Goal: Task Accomplishment & Management: Complete application form

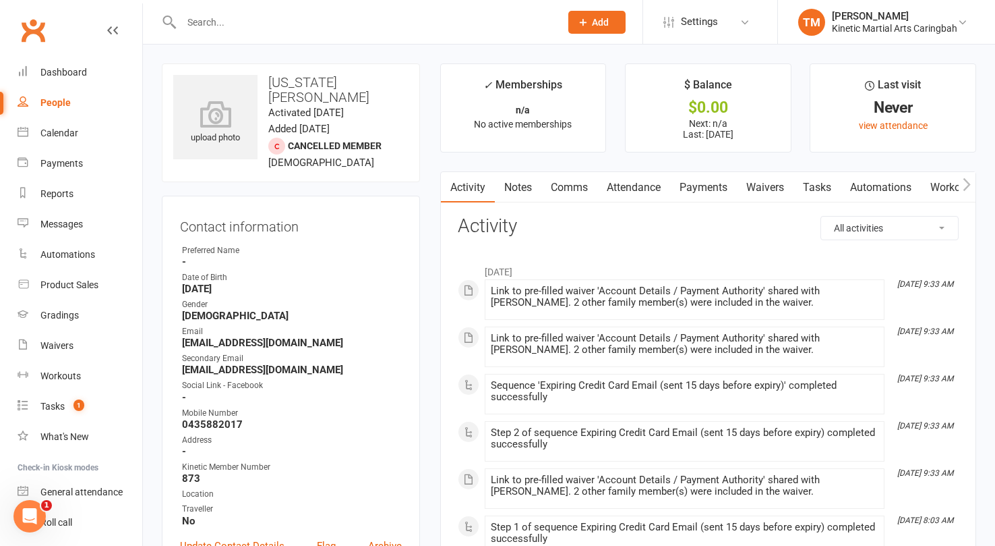
click at [243, 15] on input "text" at bounding box center [364, 22] width 374 height 19
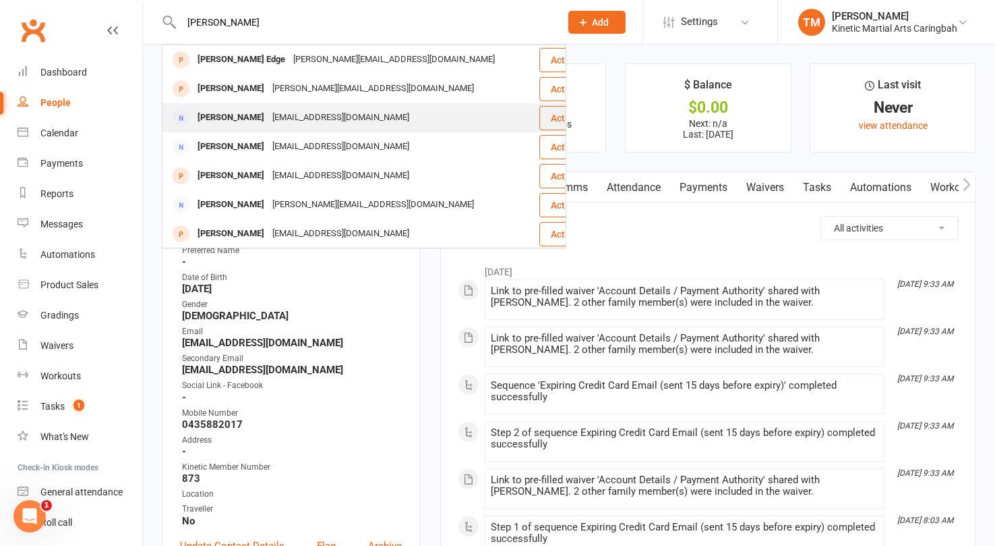
type input "Renee"
click at [210, 111] on div "Renee Harris" at bounding box center [231, 118] width 75 height 20
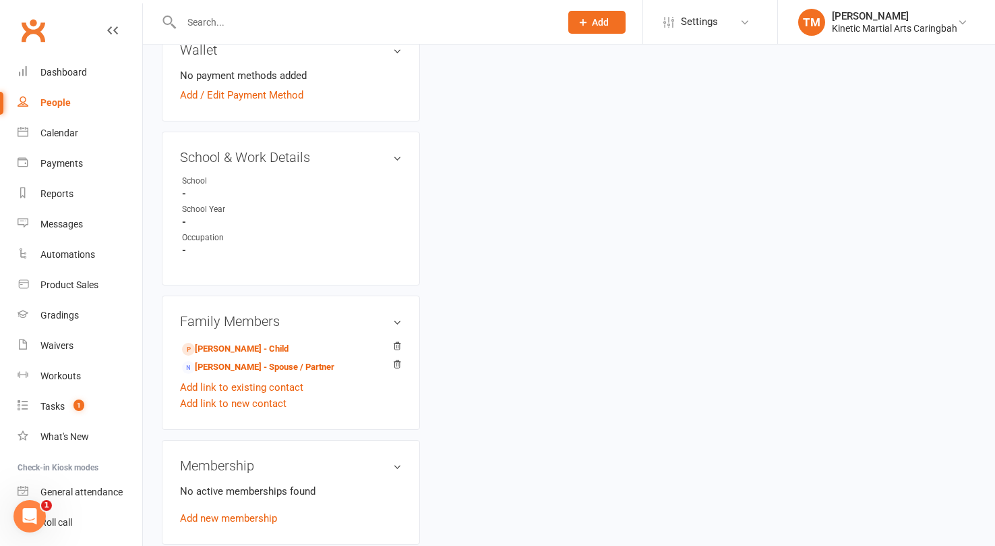
scroll to position [540, 0]
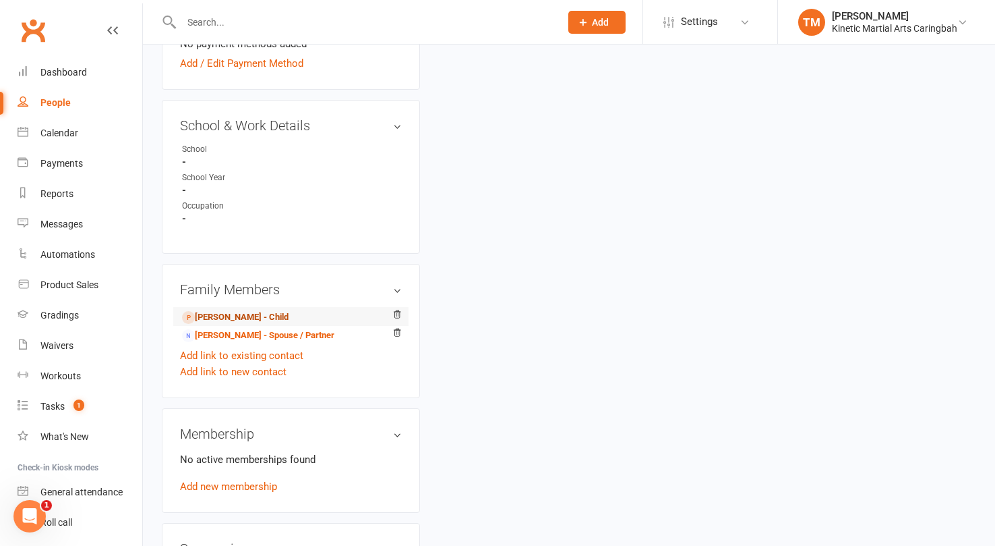
click at [221, 313] on link "Louis Harris - Child" at bounding box center [235, 317] width 107 height 14
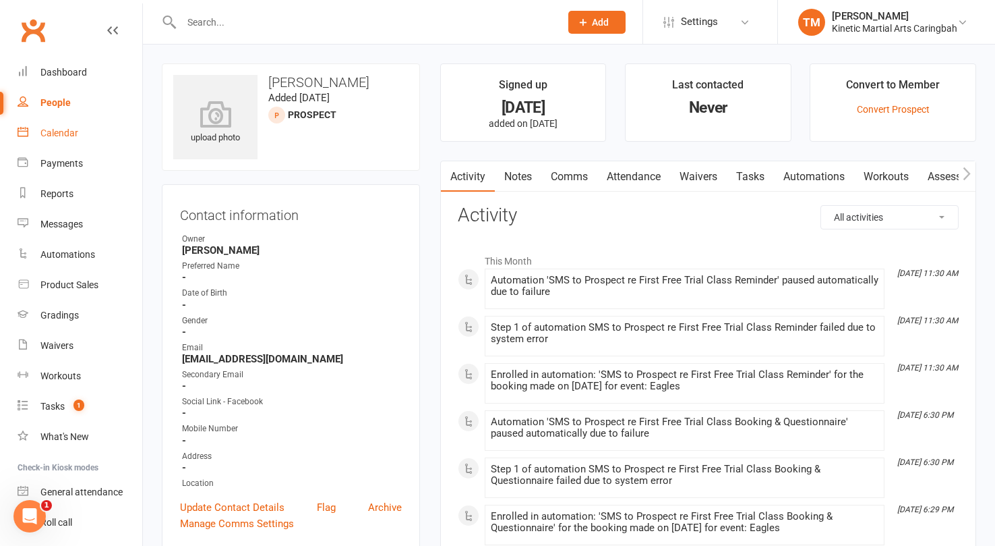
click at [67, 132] on div "Calendar" at bounding box center [59, 132] width 38 height 11
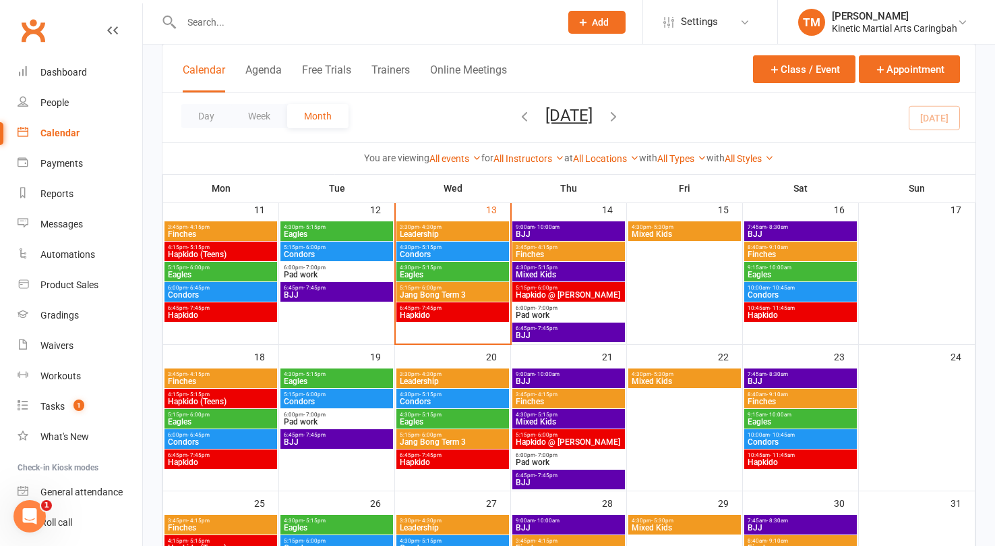
scroll to position [400, 0]
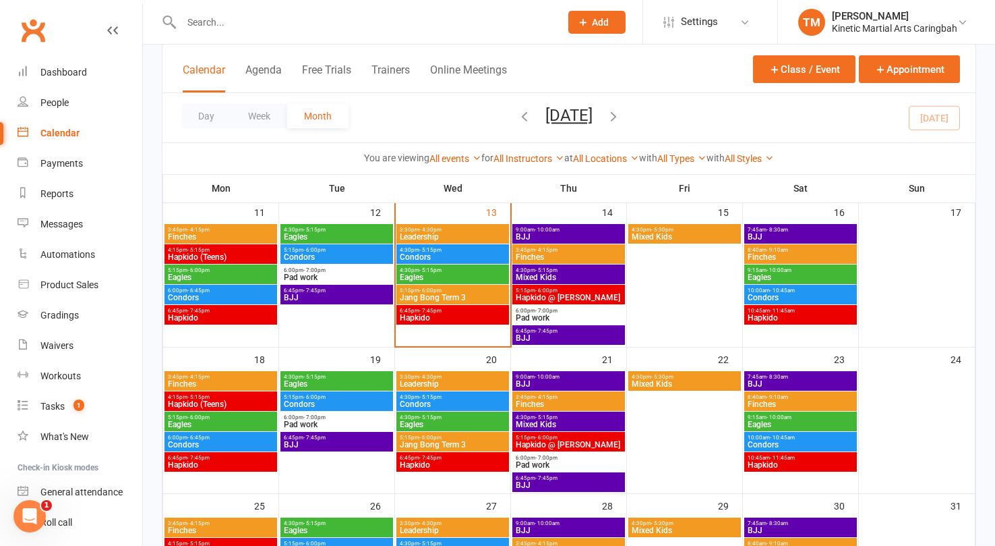
click at [314, 378] on span "- 5:15pm" at bounding box center [314, 377] width 22 height 6
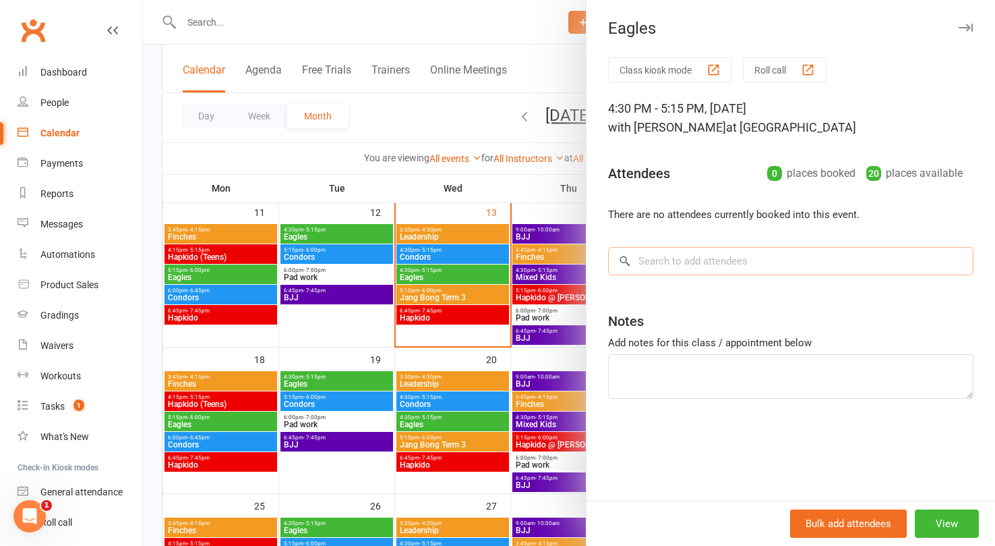
click at [660, 259] on input "search" at bounding box center [791, 261] width 366 height 28
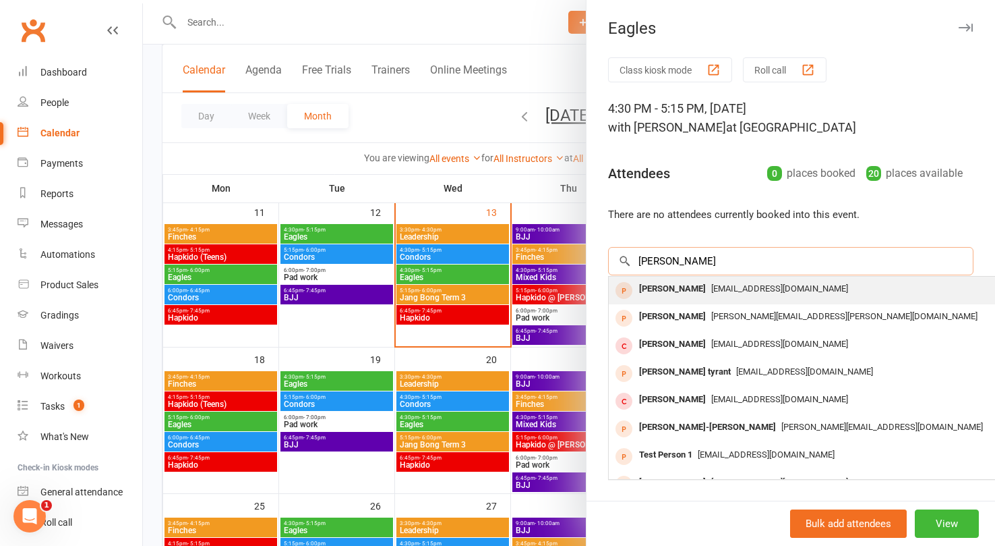
type input "Louis Harr"
click at [682, 292] on div "[PERSON_NAME]" at bounding box center [673, 289] width 78 height 20
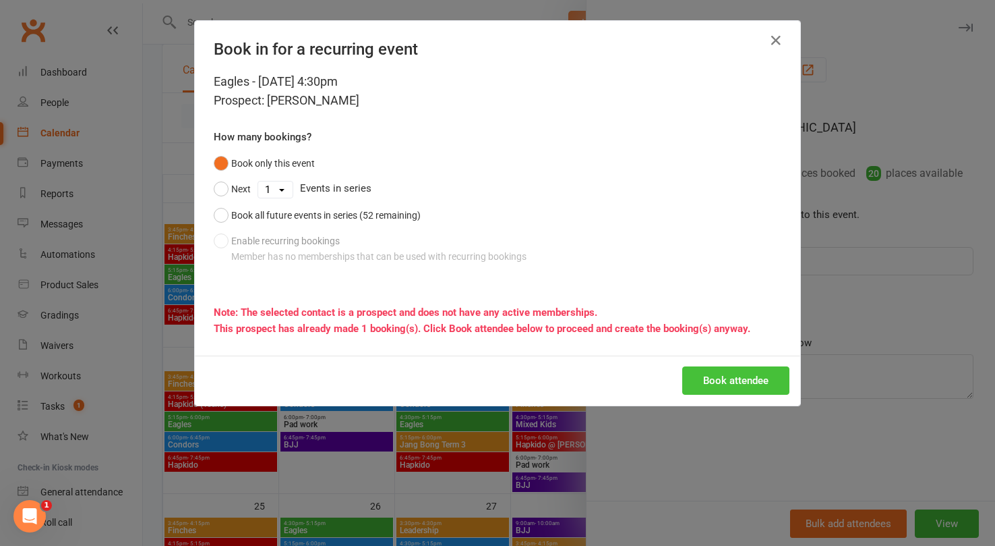
click at [750, 378] on button "Book attendee" at bounding box center [735, 380] width 107 height 28
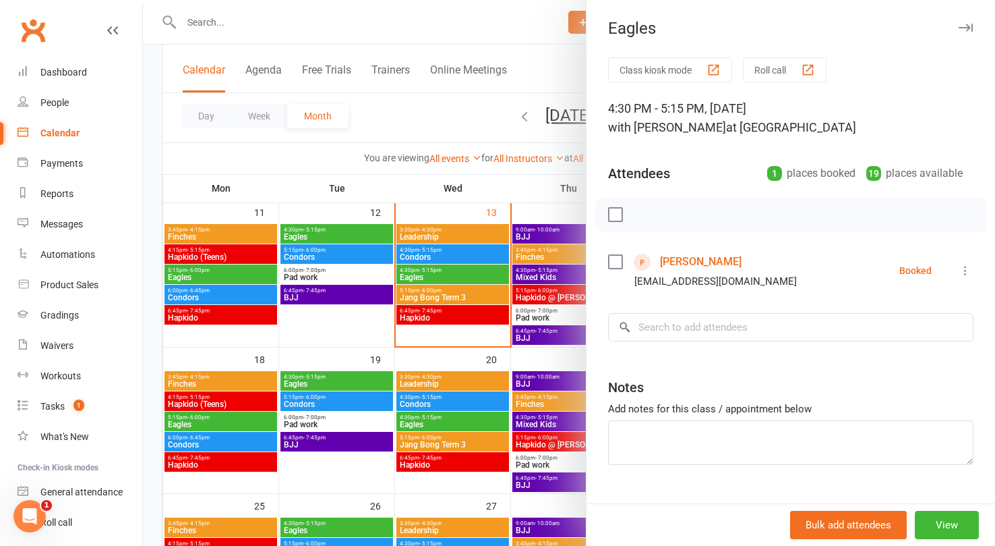
click at [701, 262] on link "[PERSON_NAME]" at bounding box center [701, 262] width 82 height 22
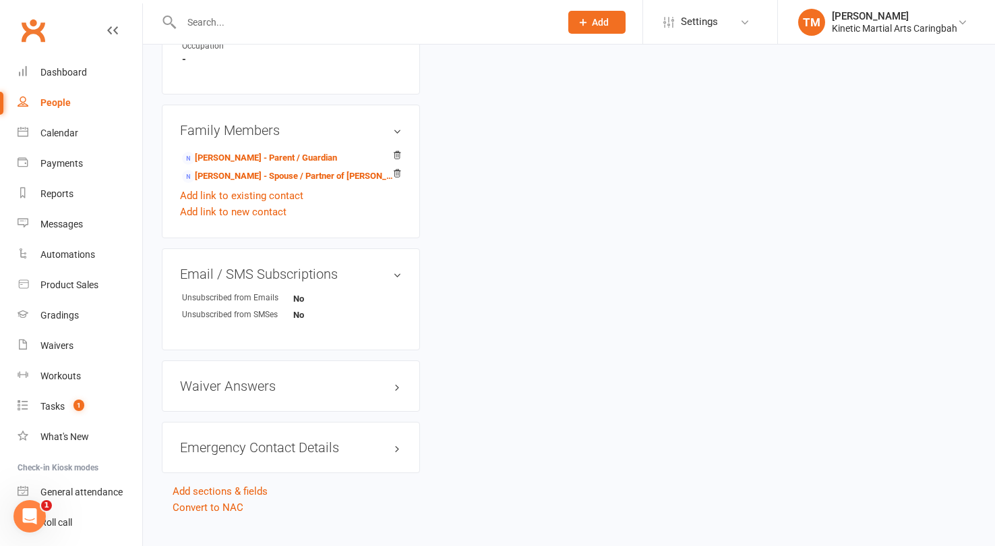
scroll to position [887, 0]
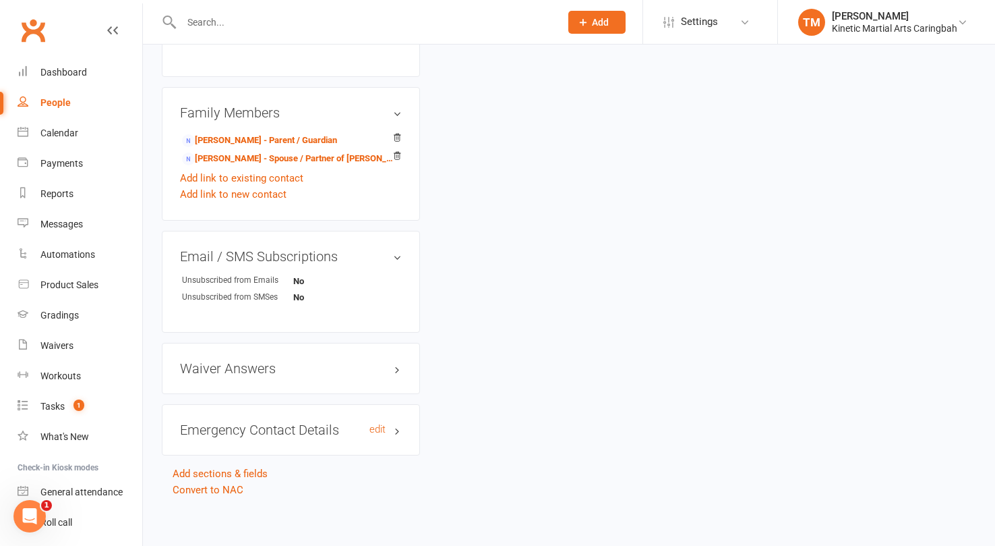
click at [268, 426] on h3 "Emergency Contact Details edit" at bounding box center [291, 429] width 222 height 15
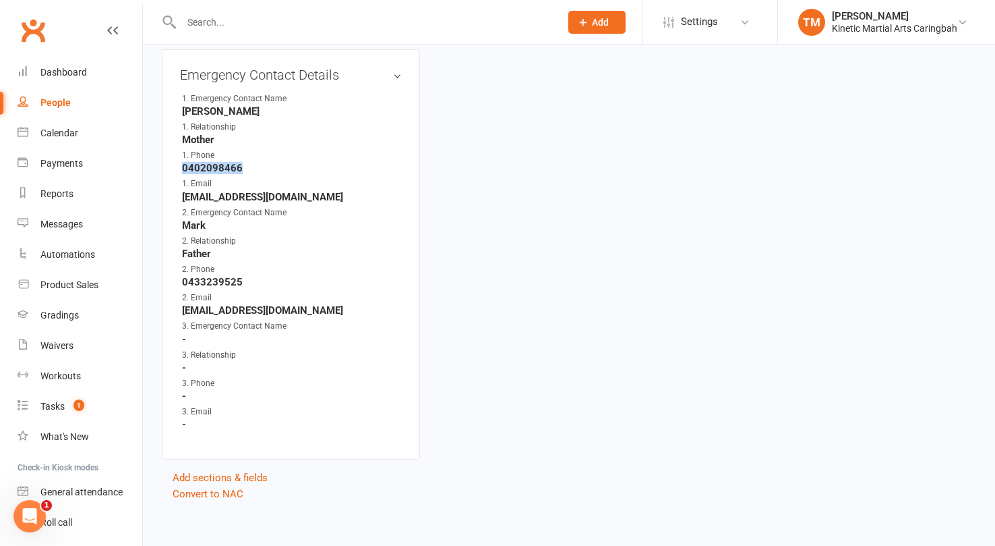
drag, startPoint x: 251, startPoint y: 158, endPoint x: 182, endPoint y: 161, distance: 68.9
click at [182, 162] on strong "0402098466" at bounding box center [292, 168] width 220 height 12
copy strong "0402098466"
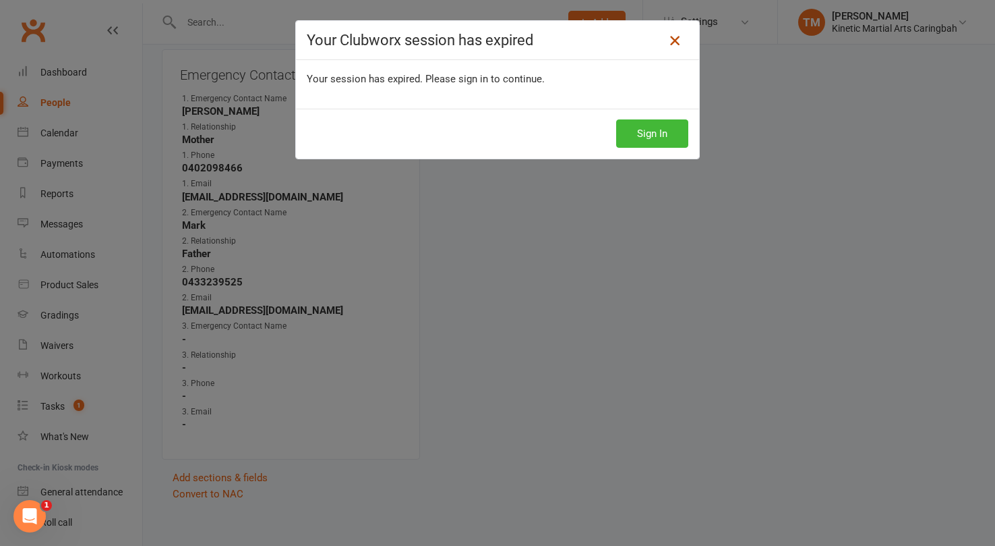
click at [672, 34] on icon at bounding box center [675, 40] width 16 height 16
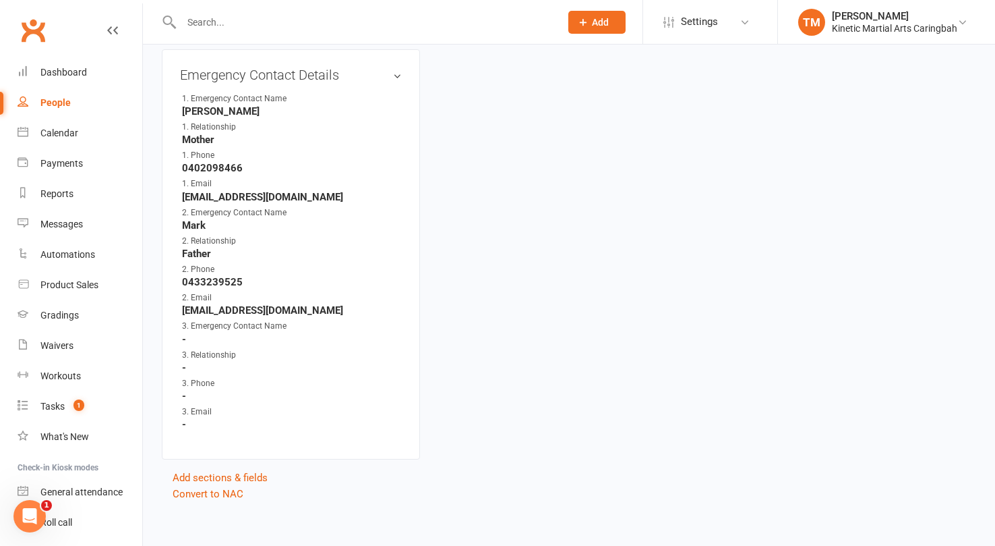
click at [202, 16] on input "text" at bounding box center [364, 22] width 374 height 19
type input "Cooper"
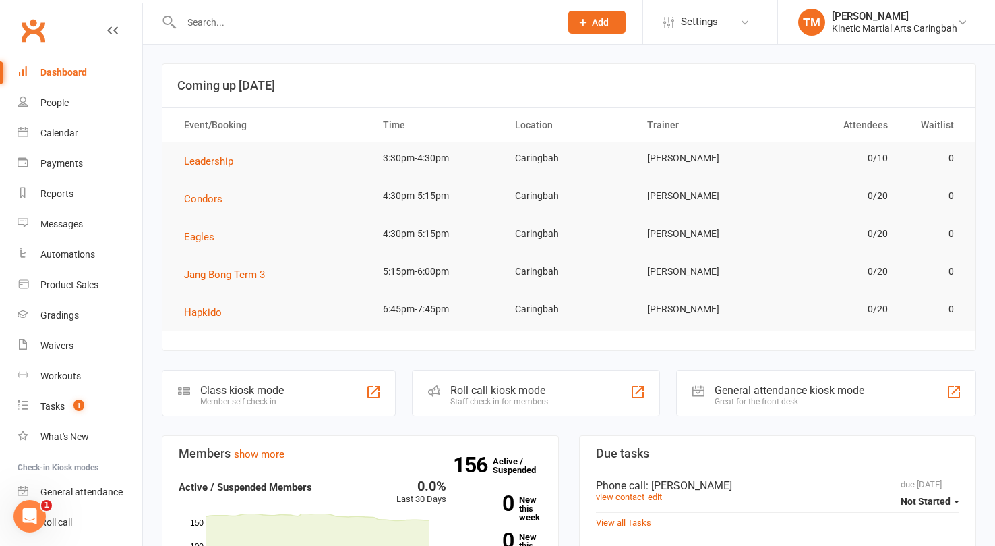
click at [232, 18] on input "text" at bounding box center [364, 22] width 374 height 19
click at [233, 14] on input "text" at bounding box center [364, 22] width 374 height 19
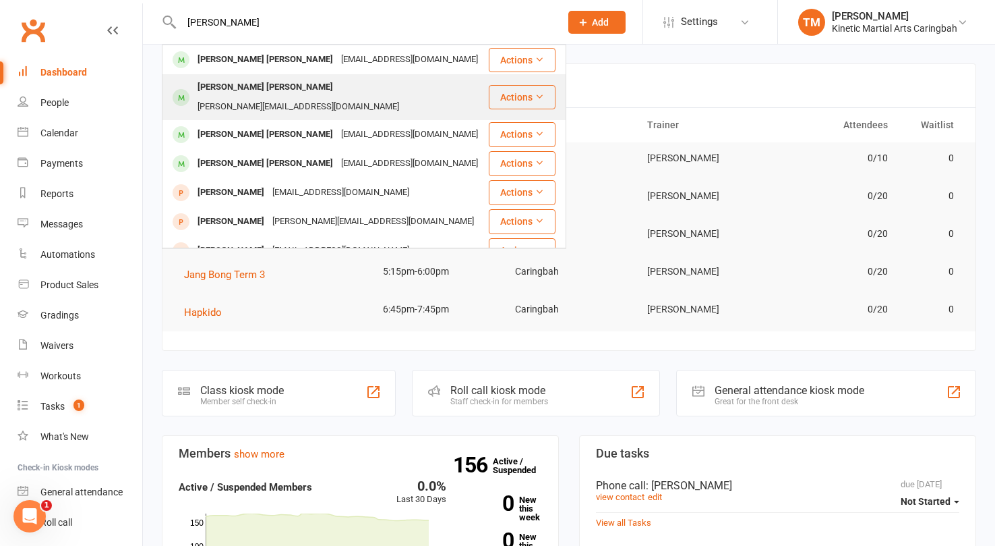
type input "Cooper"
click at [241, 86] on div "[PERSON_NAME] [PERSON_NAME]" at bounding box center [266, 88] width 144 height 20
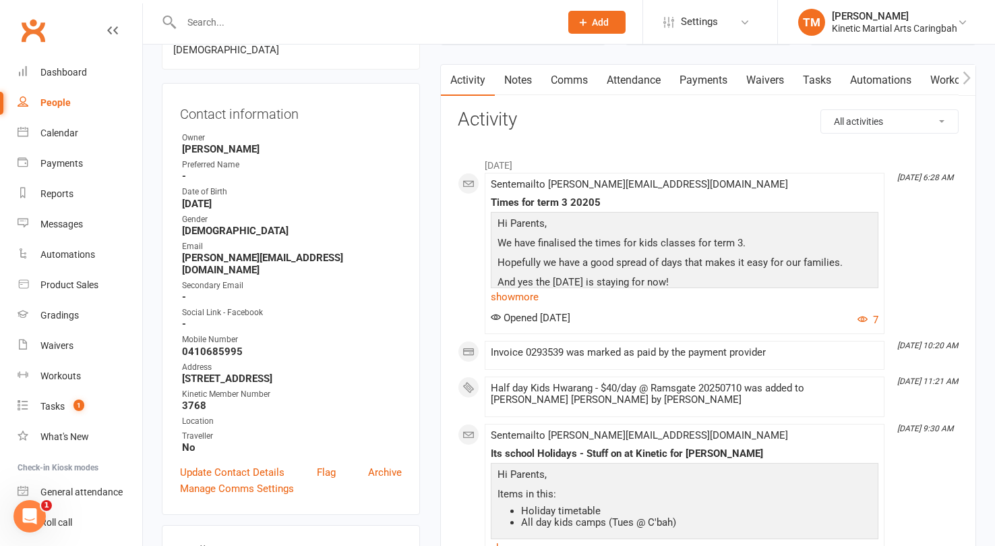
scroll to position [37, 0]
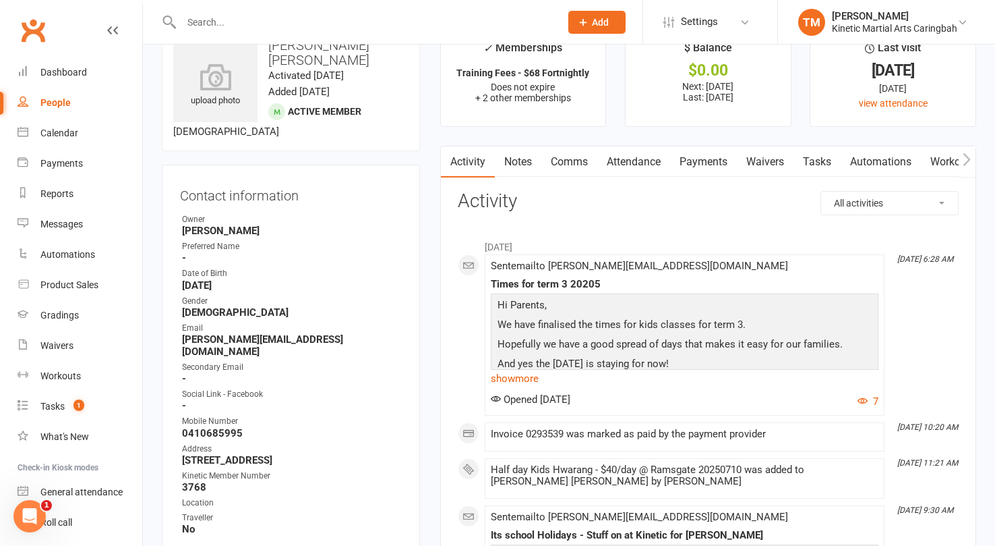
click at [701, 164] on link "Payments" at bounding box center [703, 161] width 67 height 31
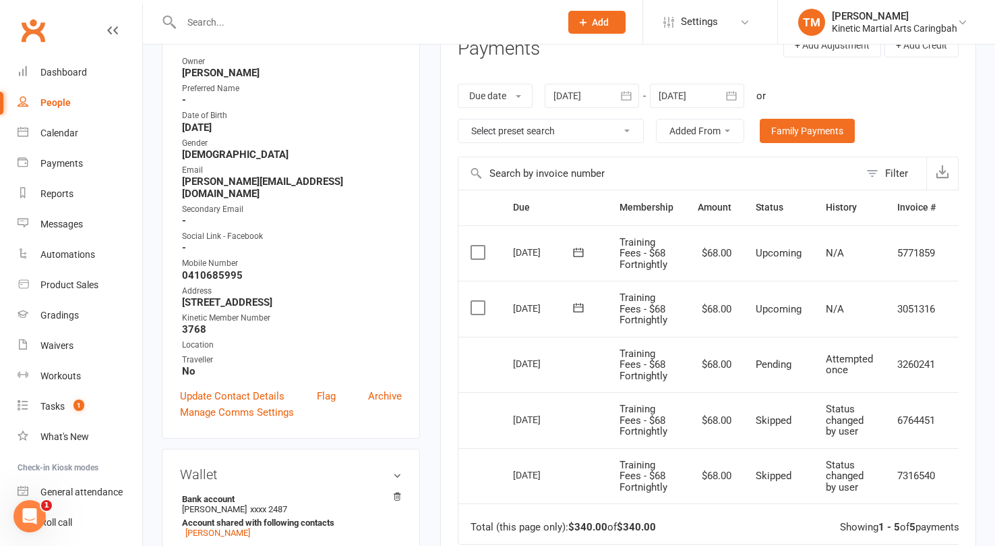
scroll to position [187, 0]
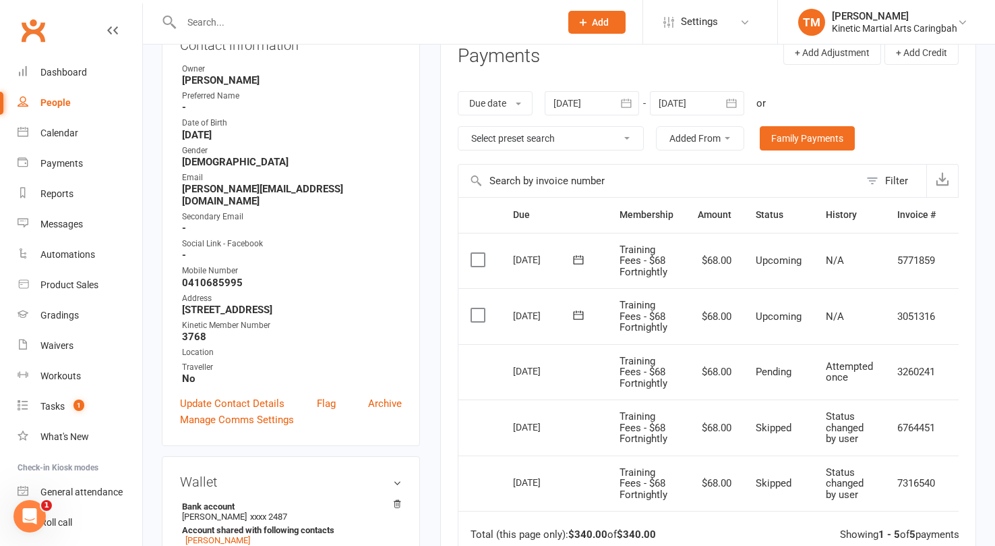
click at [627, 96] on icon "button" at bounding box center [626, 102] width 13 height 13
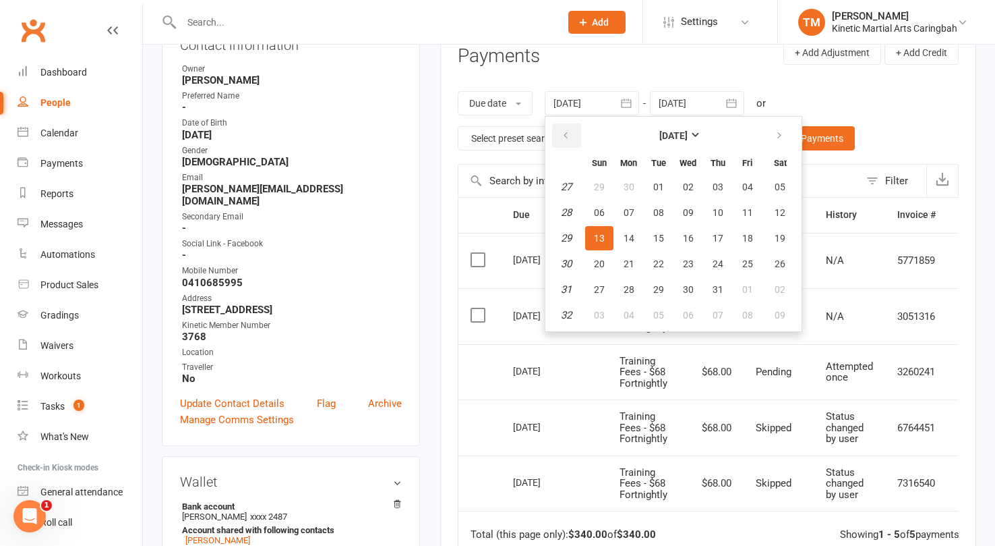
click at [569, 136] on icon "button" at bounding box center [565, 135] width 9 height 11
click at [637, 213] on button "03" at bounding box center [629, 212] width 28 height 24
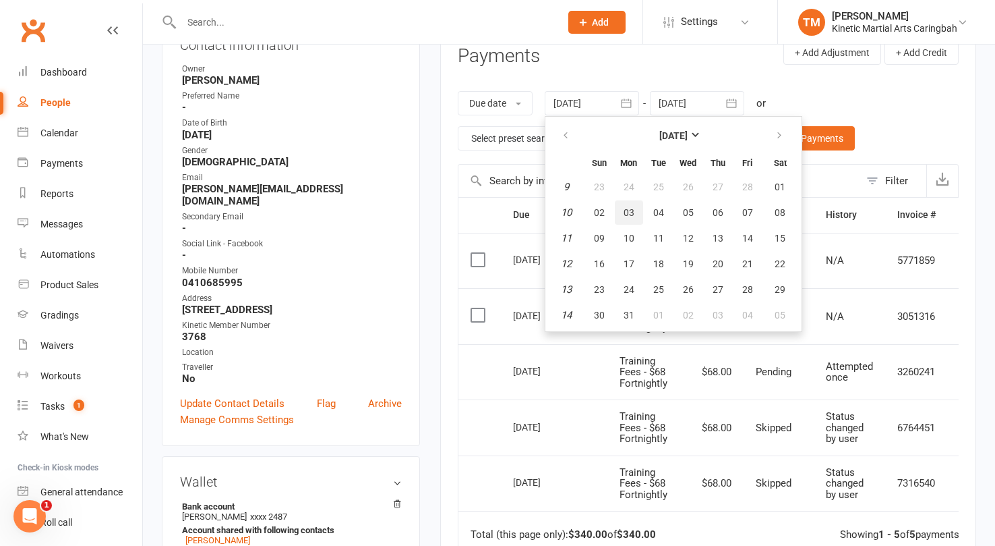
type input "03 Mar 2025"
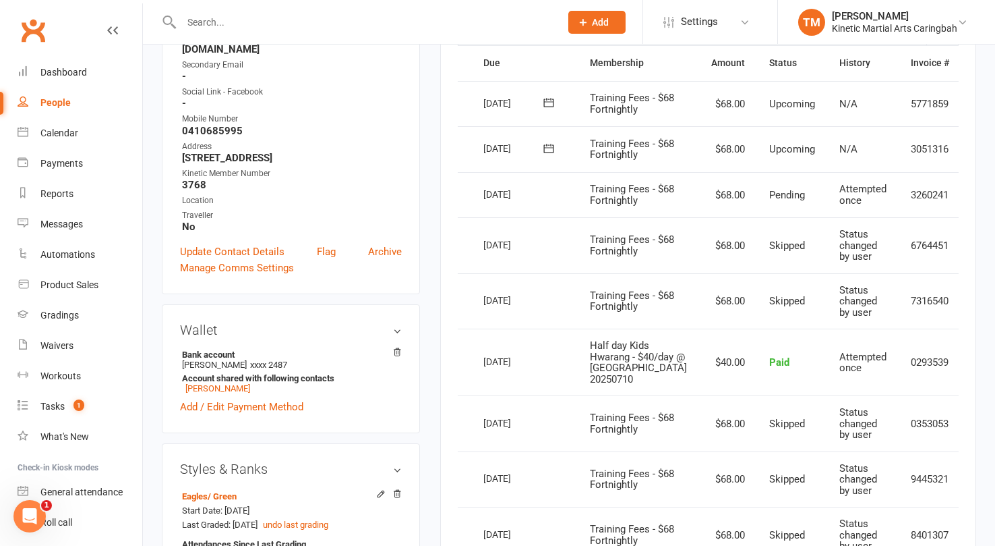
scroll to position [0, 30]
click at [974, 156] on icon at bounding box center [980, 148] width 13 height 13
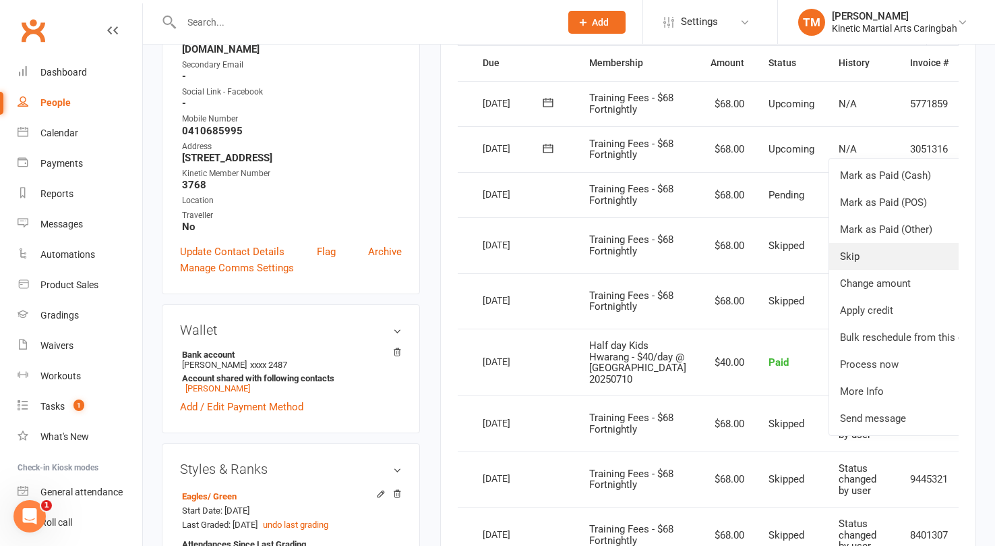
click at [829, 269] on link "Skip" at bounding box center [908, 256] width 159 height 27
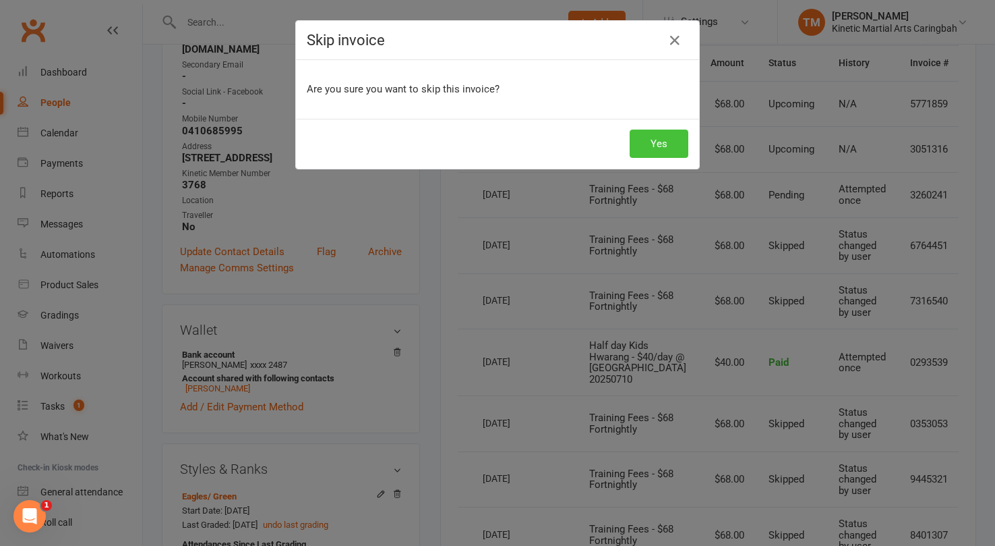
click at [660, 144] on button "Yes" at bounding box center [659, 143] width 59 height 28
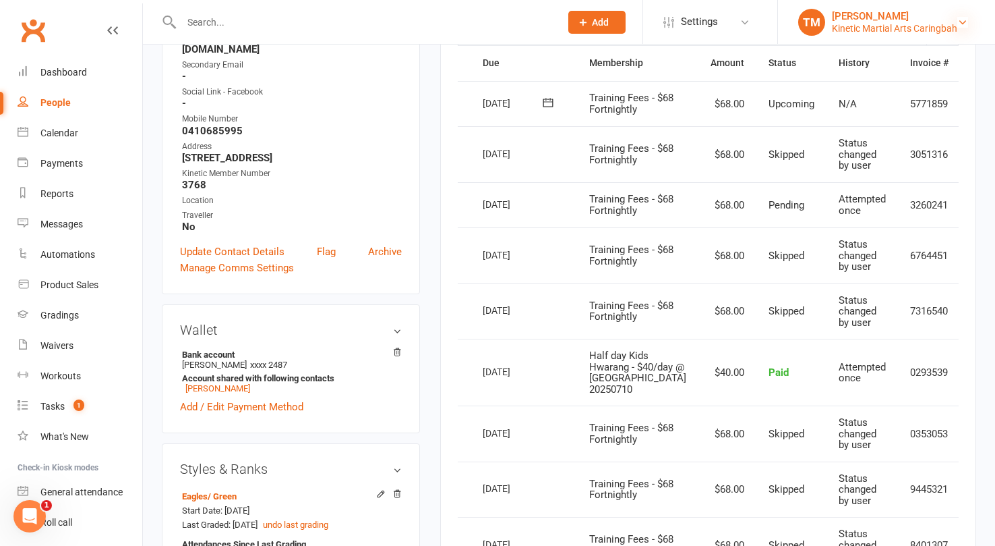
click at [966, 20] on icon at bounding box center [963, 22] width 11 height 11
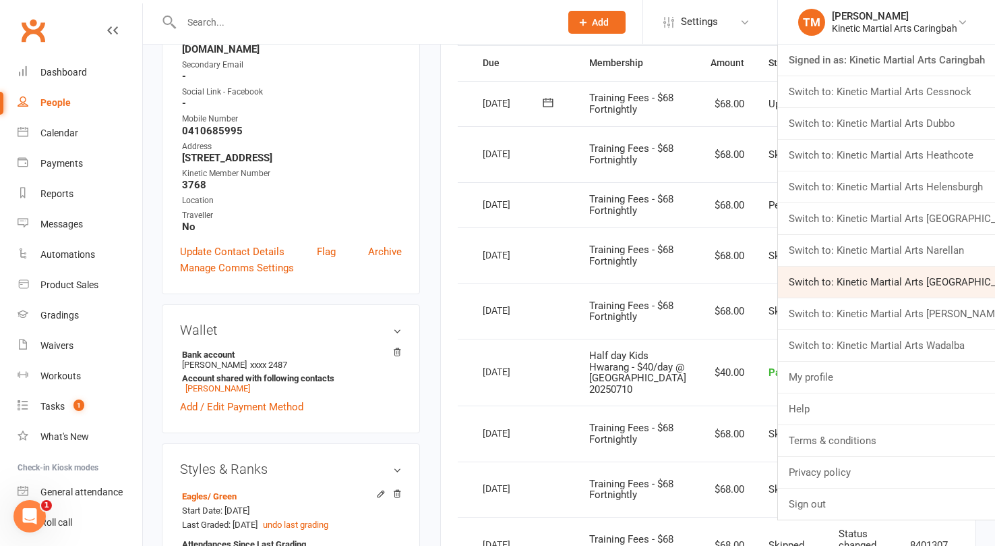
click at [915, 292] on link "Switch to: Kinetic Martial Arts [GEOGRAPHIC_DATA]" at bounding box center [886, 281] width 217 height 31
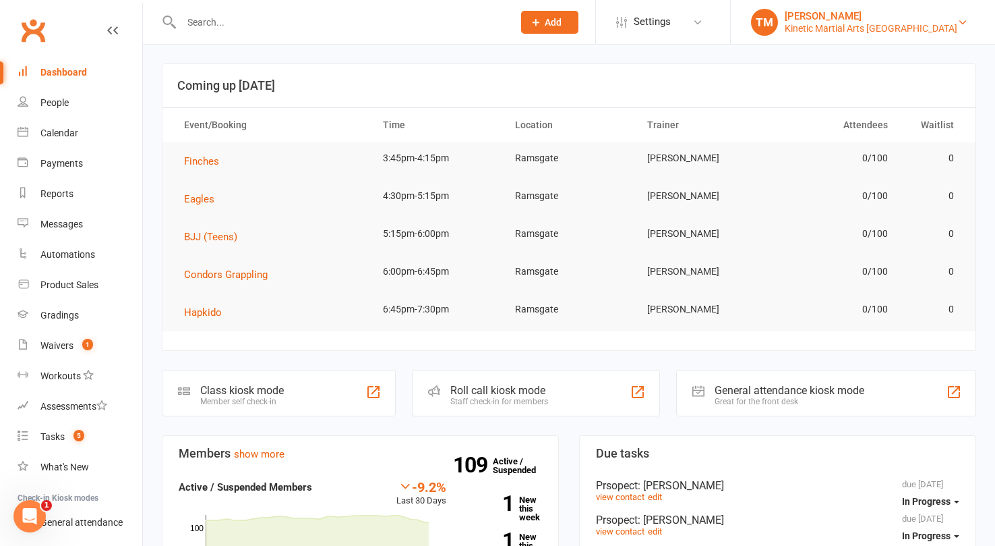
click at [944, 22] on div "Kinetic Martial Arts Ramsgate Beach" at bounding box center [871, 28] width 173 height 12
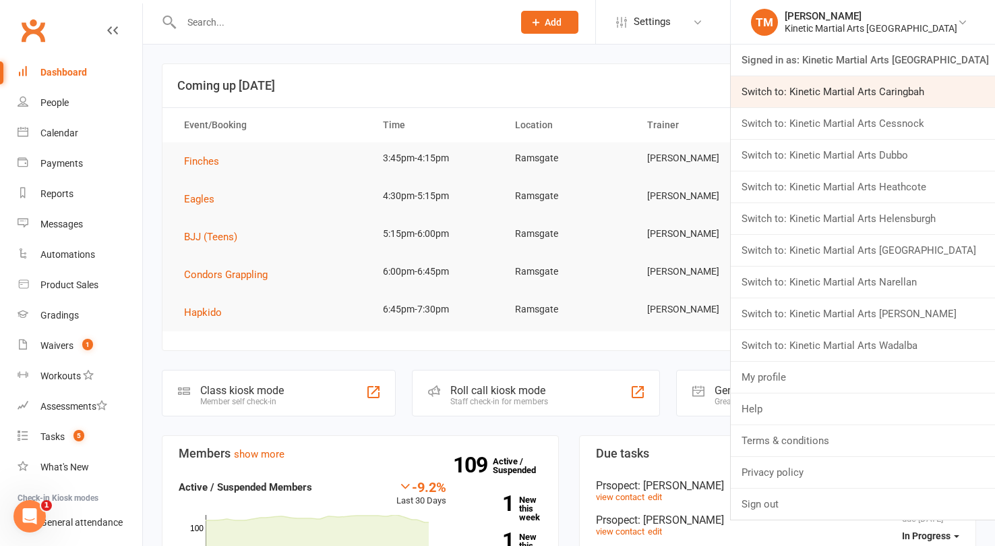
click at [904, 100] on link "Switch to: Kinetic Martial Arts Caringbah" at bounding box center [863, 91] width 264 height 31
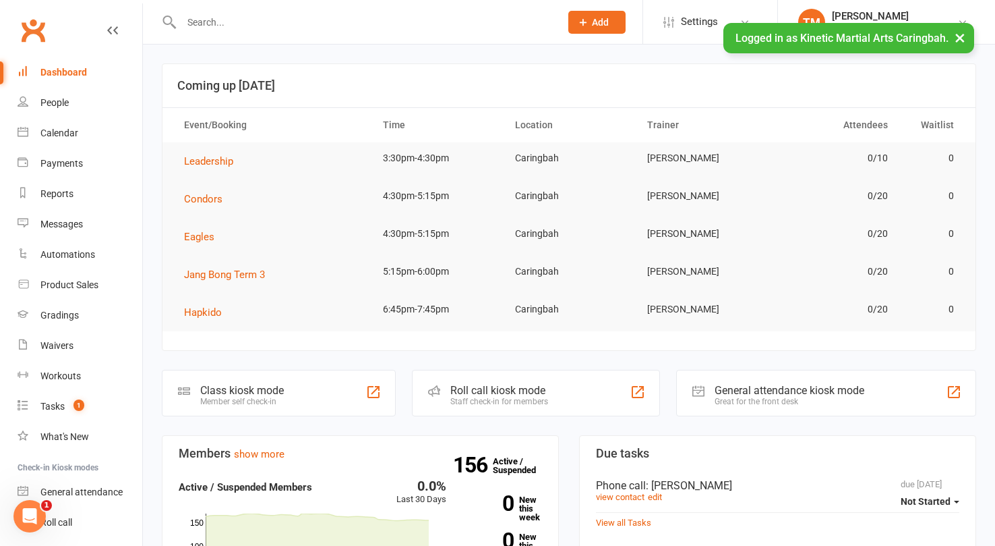
click at [199, 22] on input "text" at bounding box center [364, 22] width 374 height 19
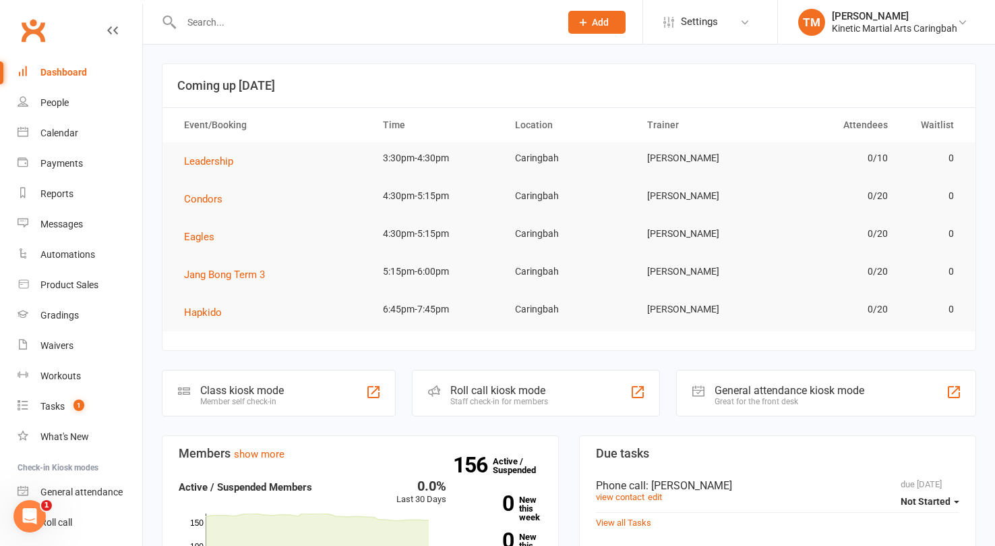
type input "I"
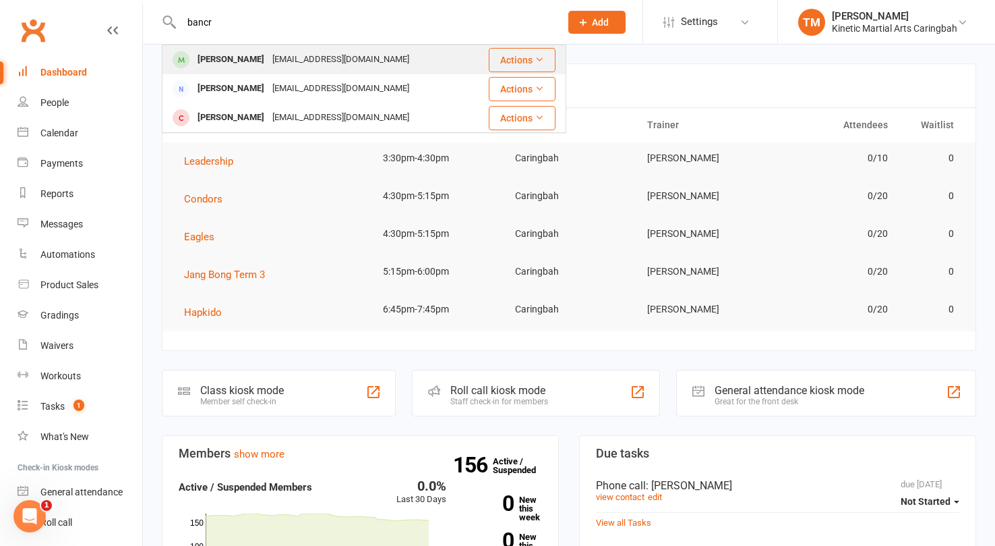
type input "bancr"
click at [214, 65] on div "[PERSON_NAME]" at bounding box center [231, 60] width 75 height 20
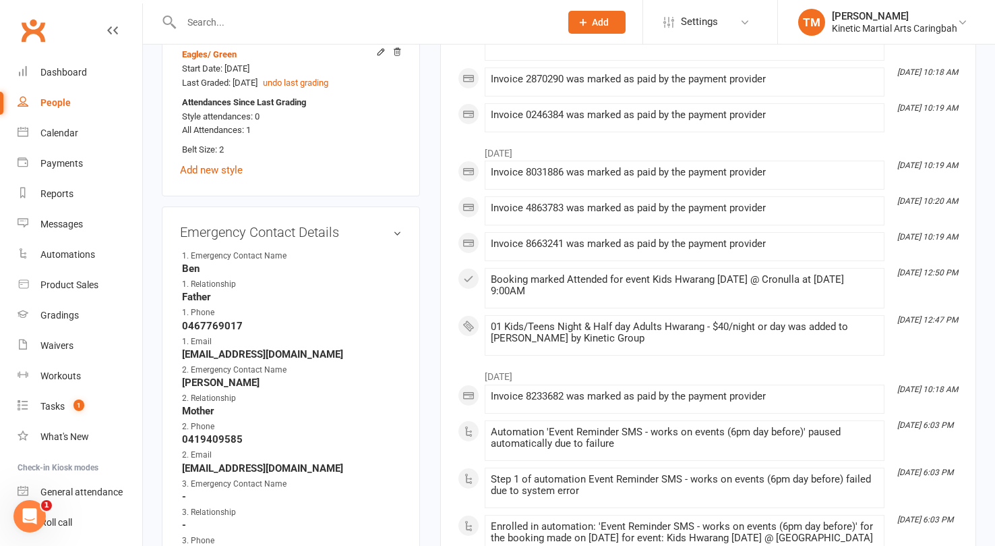
scroll to position [886, 0]
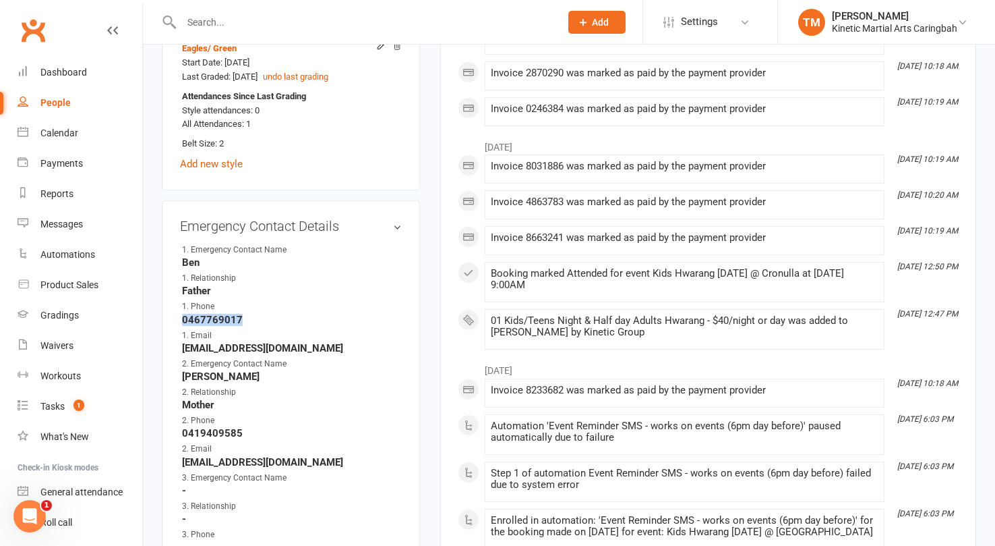
drag, startPoint x: 247, startPoint y: 313, endPoint x: 181, endPoint y: 316, distance: 65.5
click at [182, 316] on strong "0467769017" at bounding box center [292, 320] width 220 height 12
copy strong "0467769017"
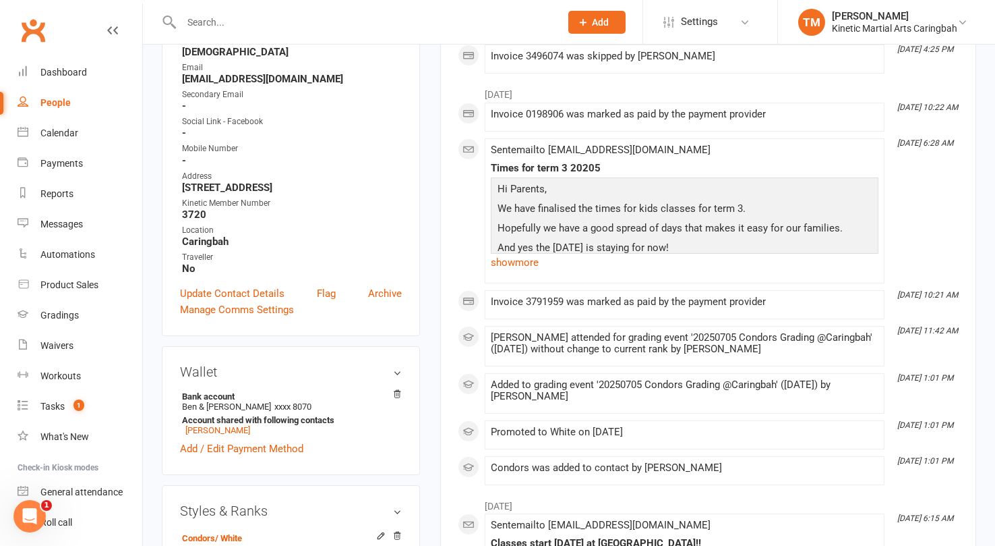
scroll to position [0, 0]
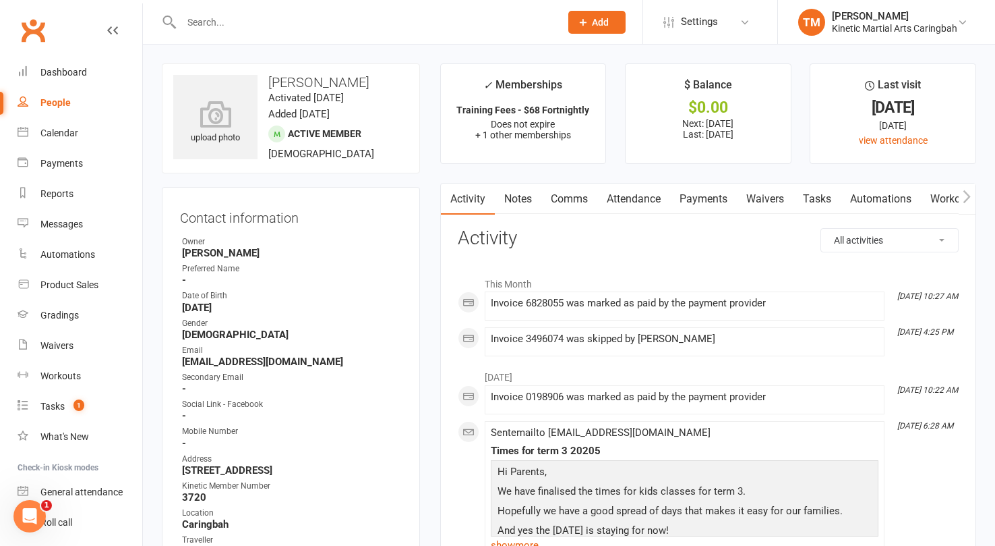
click at [713, 196] on link "Payments" at bounding box center [703, 198] width 67 height 31
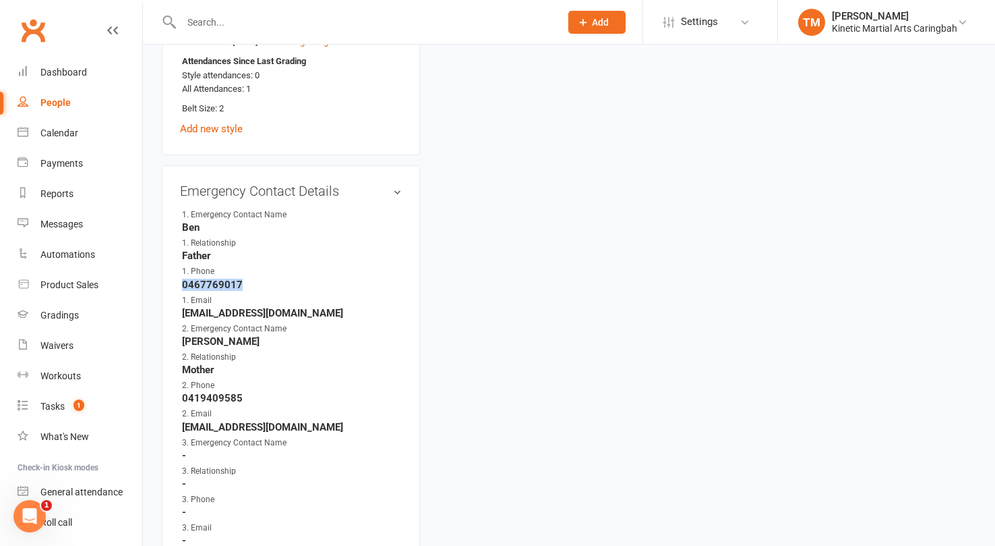
scroll to position [926, 0]
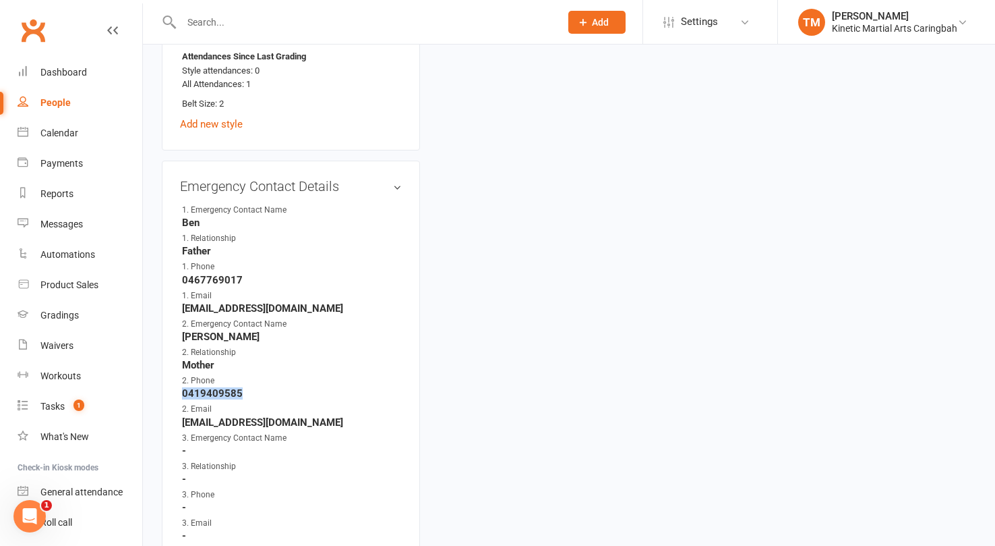
drag, startPoint x: 247, startPoint y: 386, endPoint x: 184, endPoint y: 384, distance: 62.7
click at [184, 387] on strong "0419409585" at bounding box center [292, 393] width 220 height 12
copy strong "0419409585"
drag, startPoint x: 246, startPoint y: 389, endPoint x: 188, endPoint y: 389, distance: 58.0
click at [188, 389] on strong "0419409585" at bounding box center [292, 393] width 220 height 12
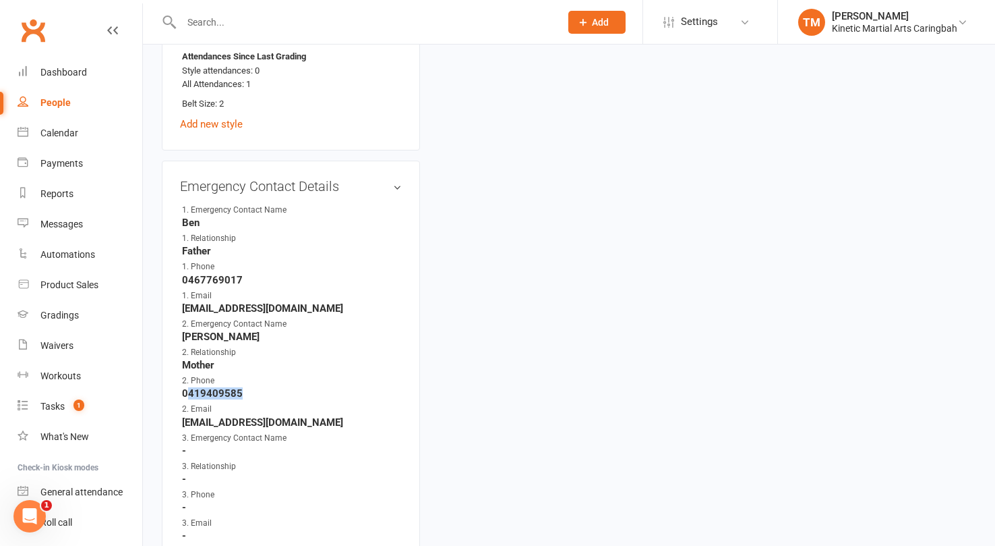
click at [188, 389] on strong "0419409585" at bounding box center [292, 393] width 220 height 12
drag, startPoint x: 241, startPoint y: 390, endPoint x: 181, endPoint y: 390, distance: 60.0
click at [181, 390] on li "2. Phone 0419409585" at bounding box center [291, 386] width 222 height 25
copy strong "0419409585"
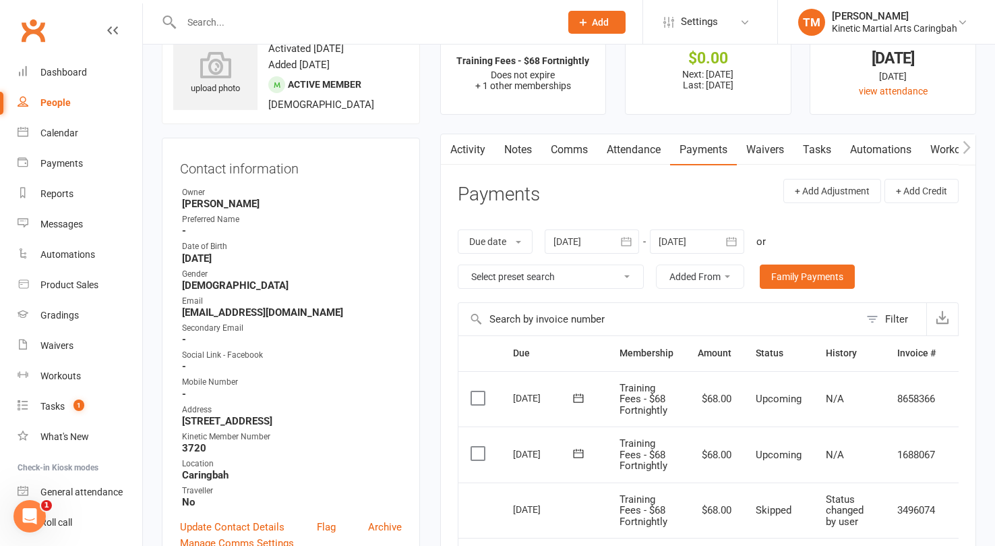
scroll to position [0, 0]
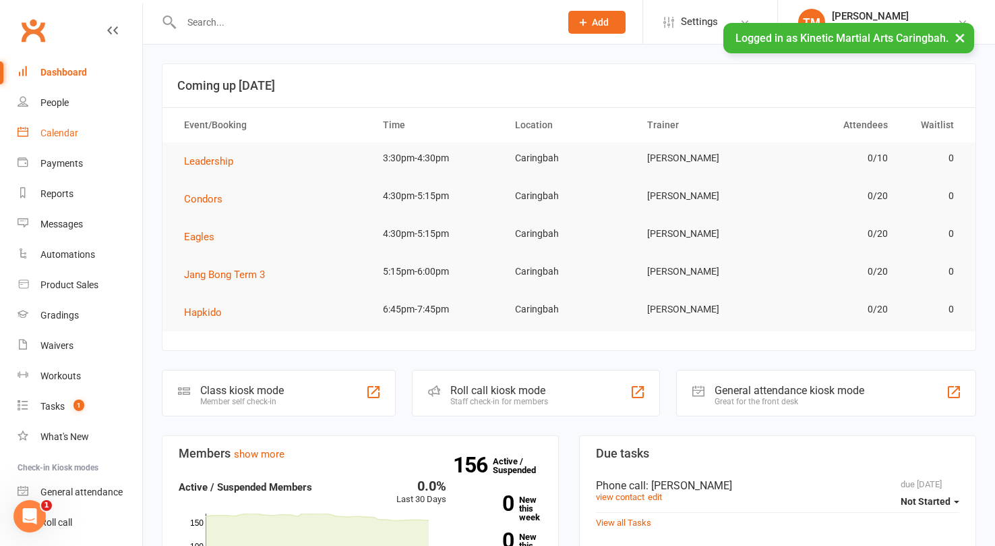
click at [59, 132] on div "Calendar" at bounding box center [59, 132] width 38 height 11
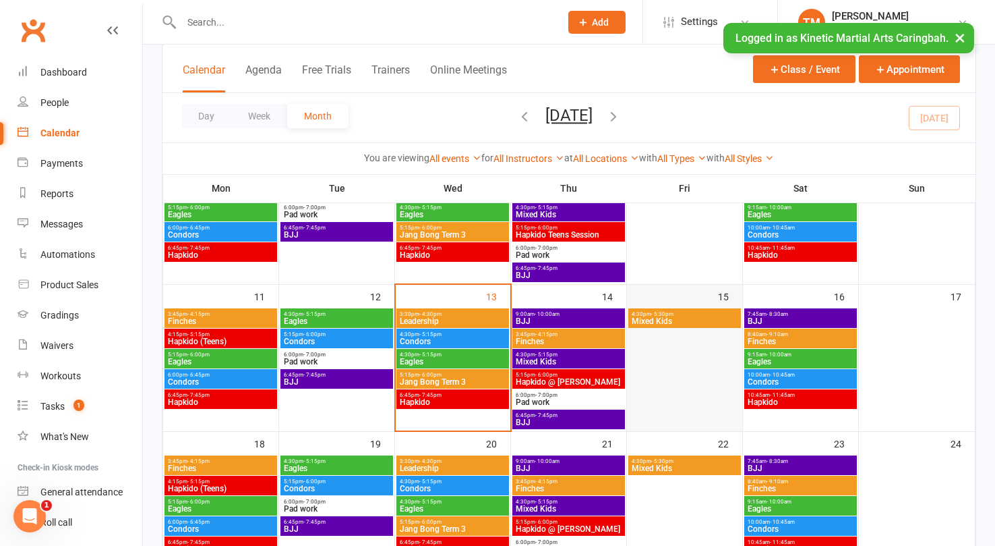
scroll to position [316, 0]
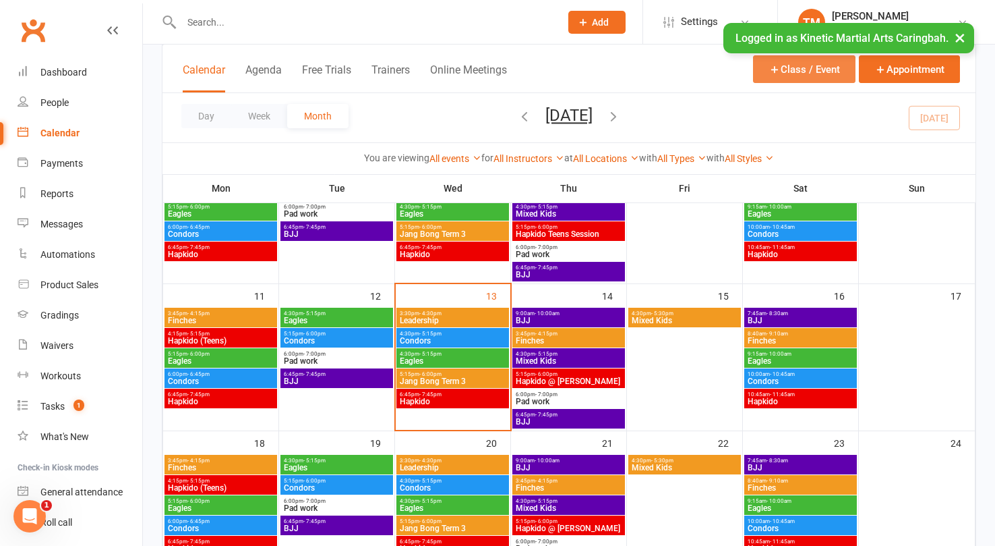
click at [802, 76] on button "Class / Event" at bounding box center [804, 69] width 103 height 28
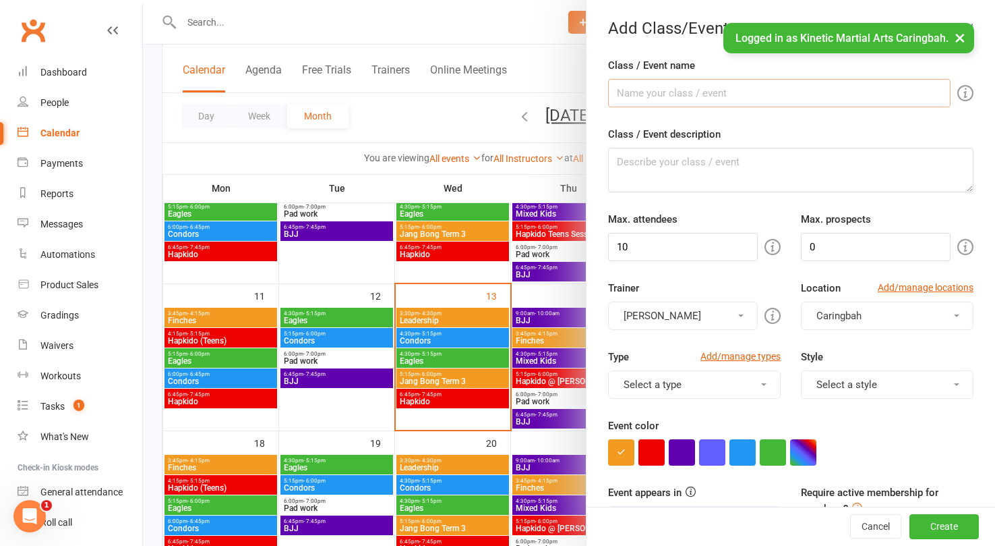
click at [713, 94] on input "Class / Event name" at bounding box center [779, 93] width 343 height 28
type input "A"
paste input "Atalanta"
type input "Atalanta Term 3 2025"
type textarea "2pm to about 3:30pm With Ma'am Talz"
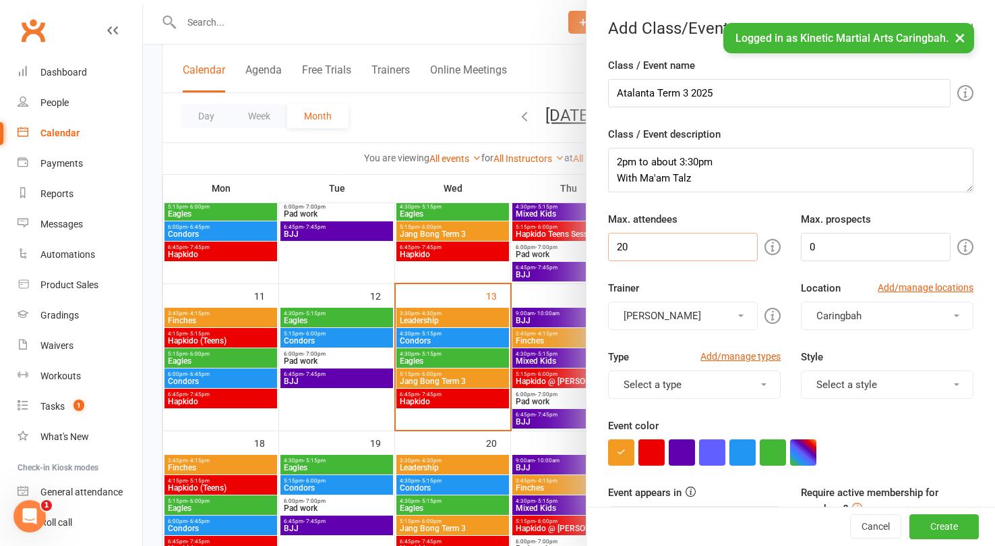
type input "20"
type input "10"
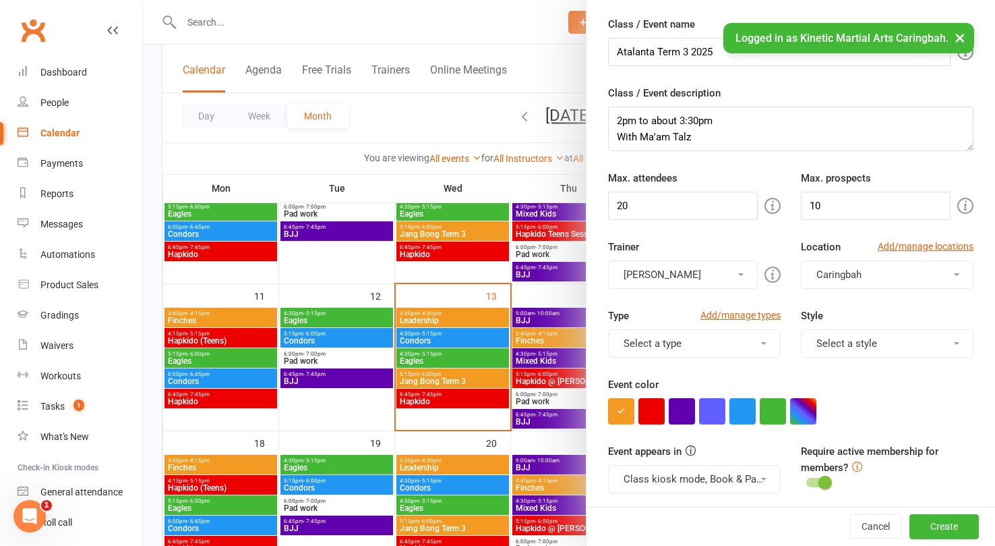
scroll to position [54, 0]
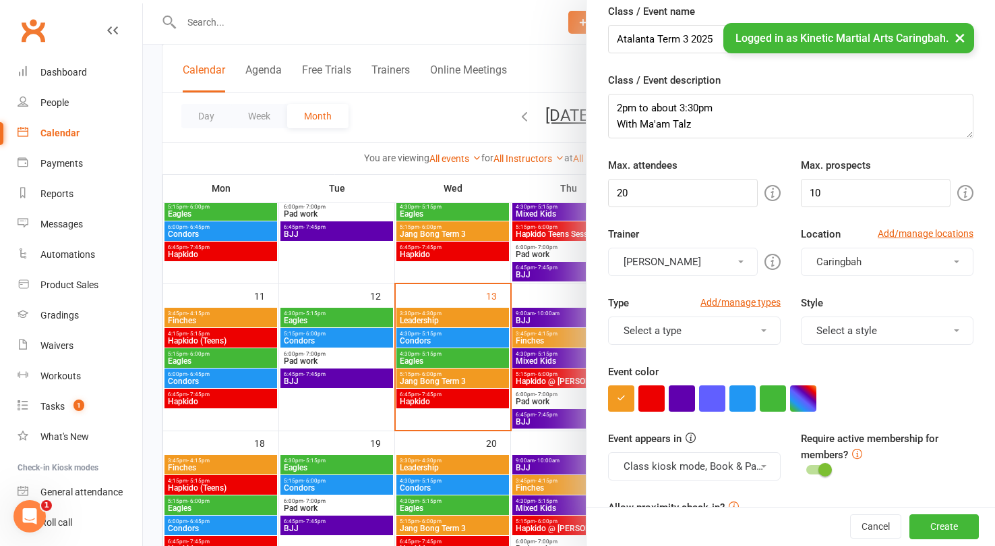
click at [695, 252] on button "[PERSON_NAME]" at bounding box center [683, 261] width 150 height 28
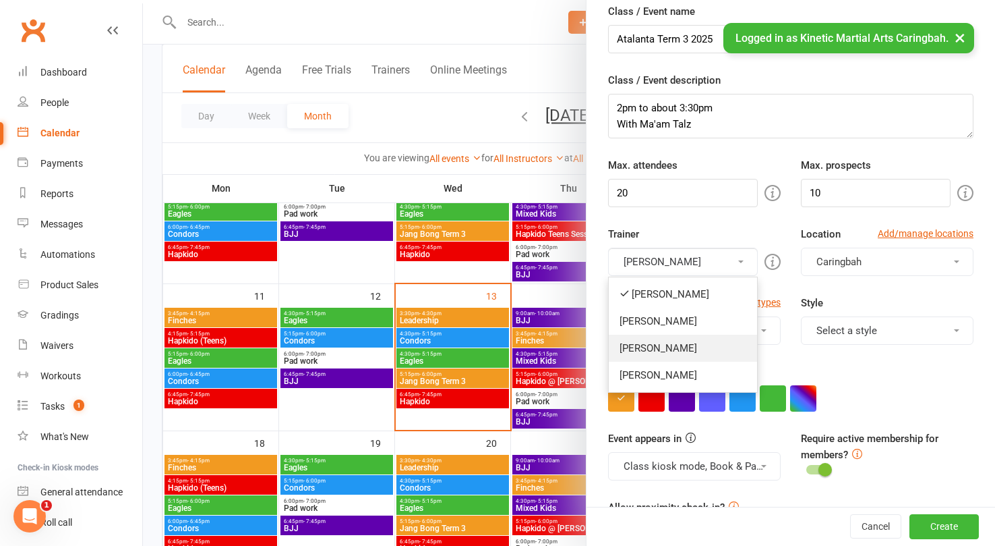
click at [657, 339] on link "[PERSON_NAME]" at bounding box center [683, 347] width 148 height 27
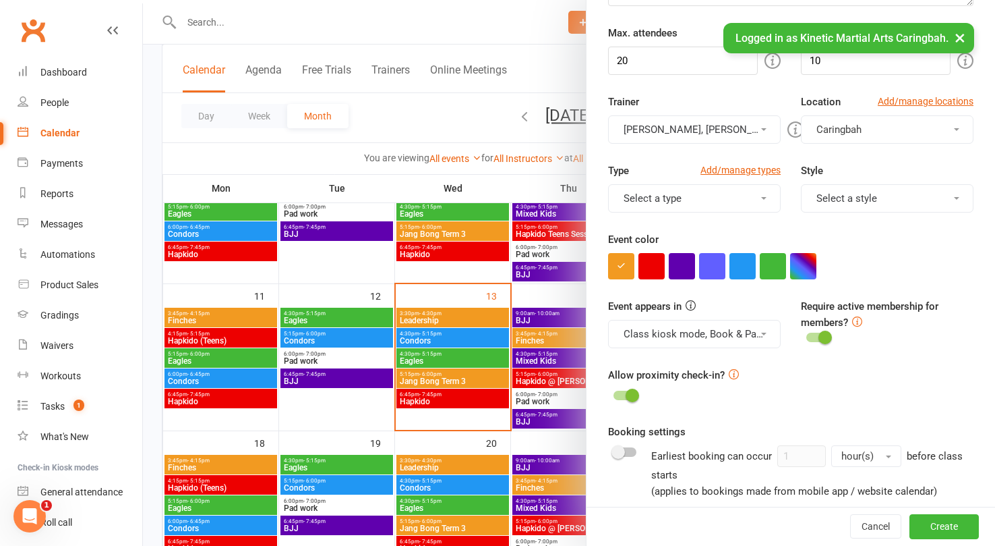
scroll to position [241, 0]
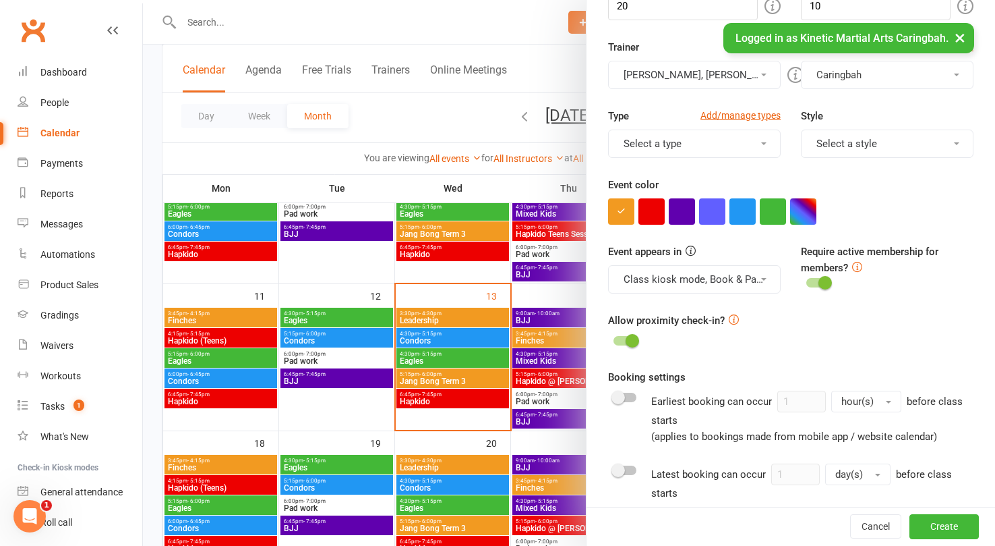
click at [767, 146] on button "Select a type" at bounding box center [694, 143] width 173 height 28
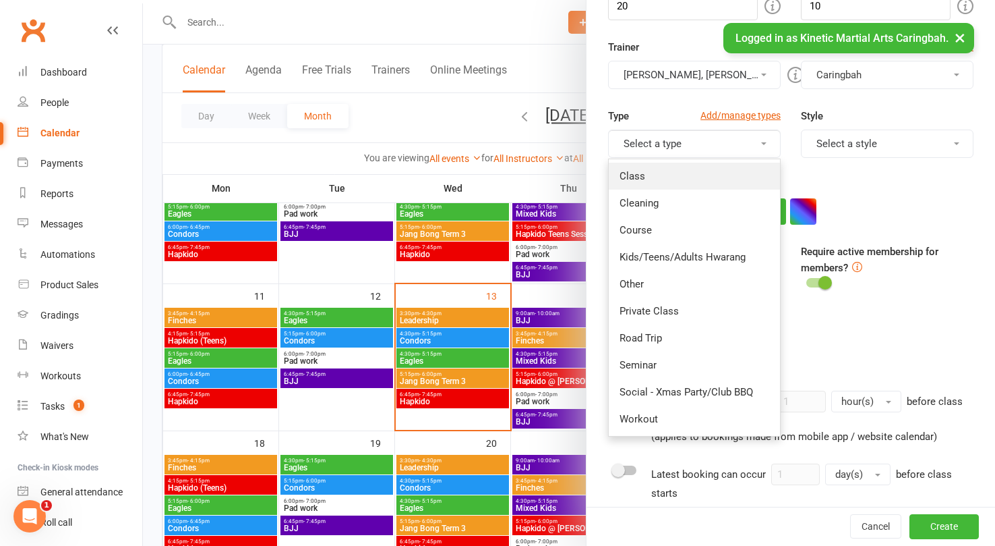
click at [714, 168] on link "Class" at bounding box center [694, 176] width 171 height 27
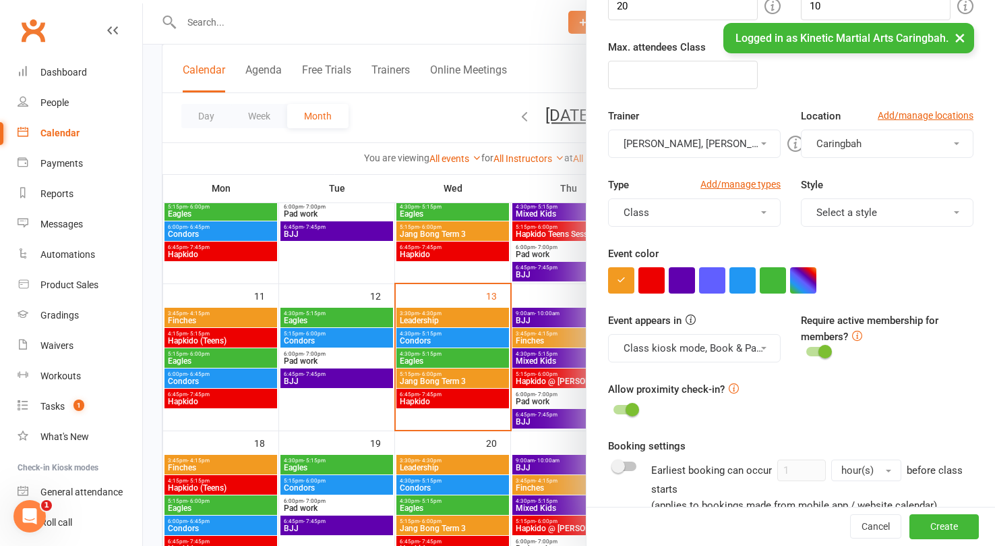
click at [898, 146] on button "Caringbah" at bounding box center [887, 143] width 173 height 28
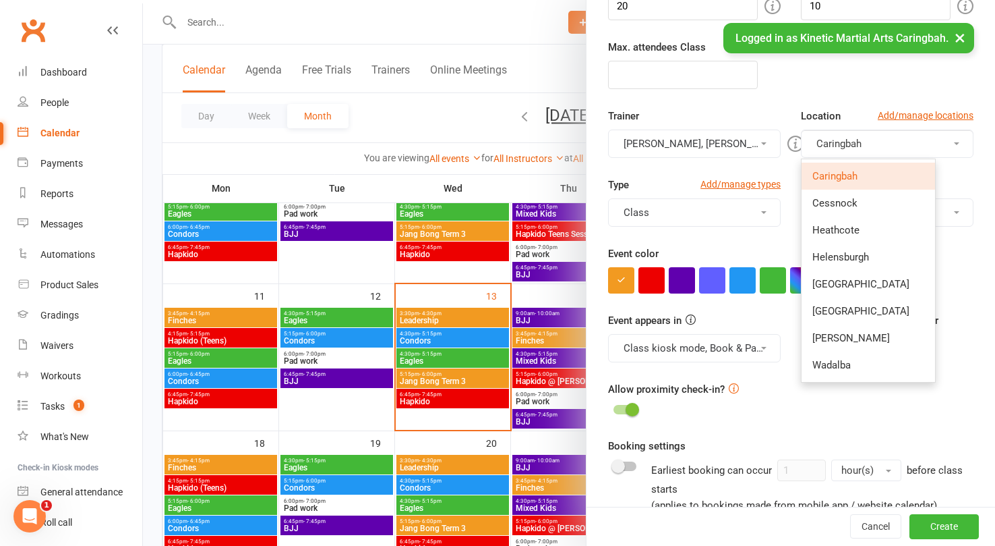
click at [948, 253] on div "Event color" at bounding box center [791, 269] width 366 height 48
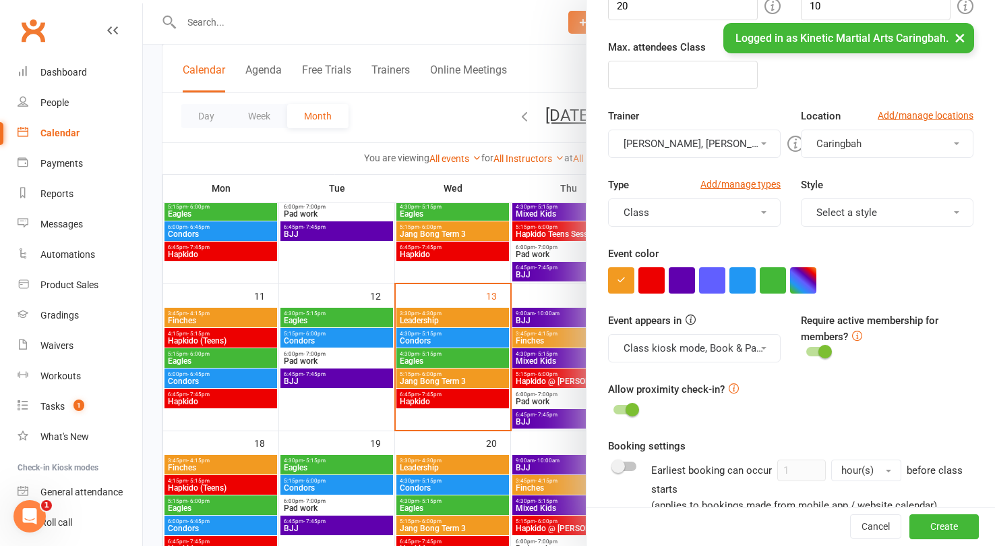
click at [875, 216] on button "Select a style" at bounding box center [887, 212] width 173 height 28
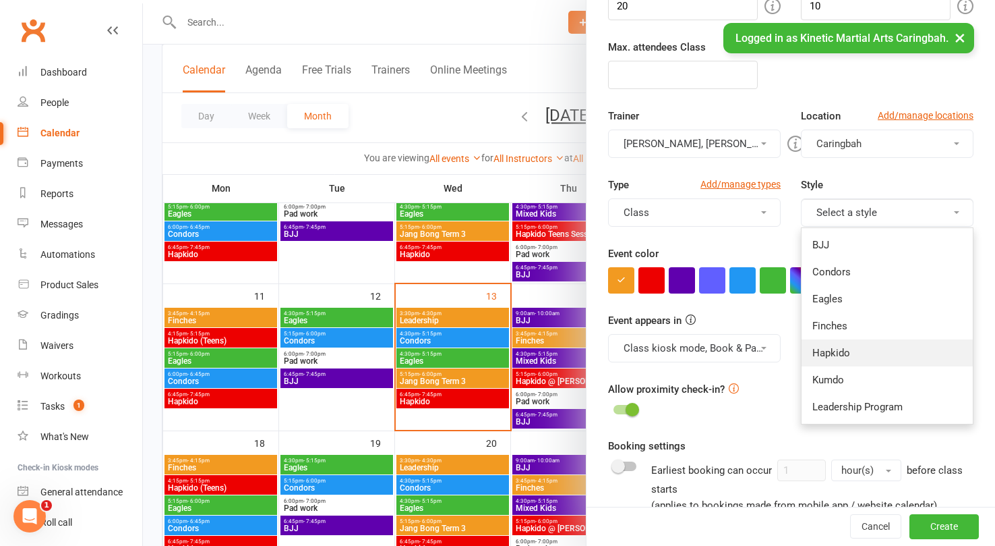
click at [841, 349] on link "Hapkido" at bounding box center [887, 352] width 171 height 27
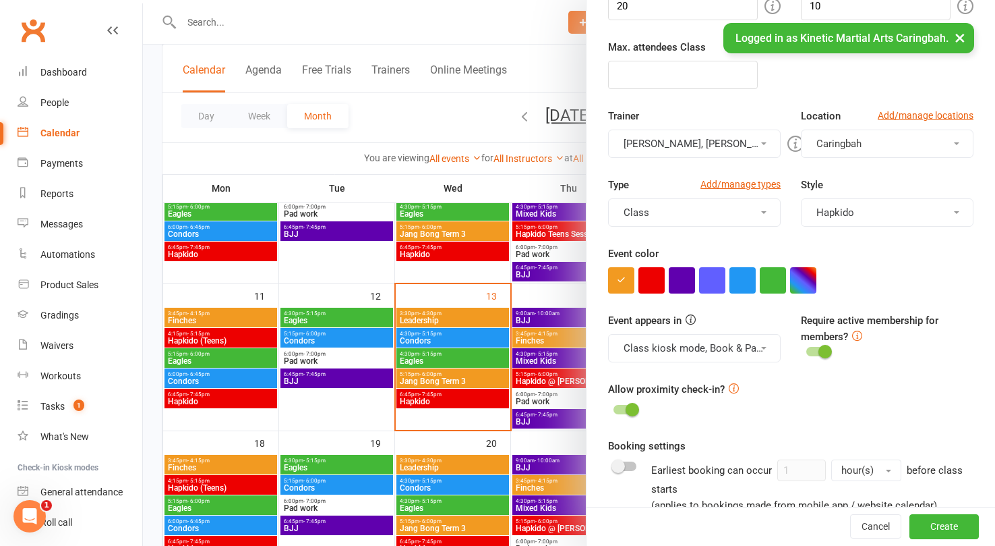
click at [893, 222] on button "Hapkido" at bounding box center [887, 212] width 173 height 28
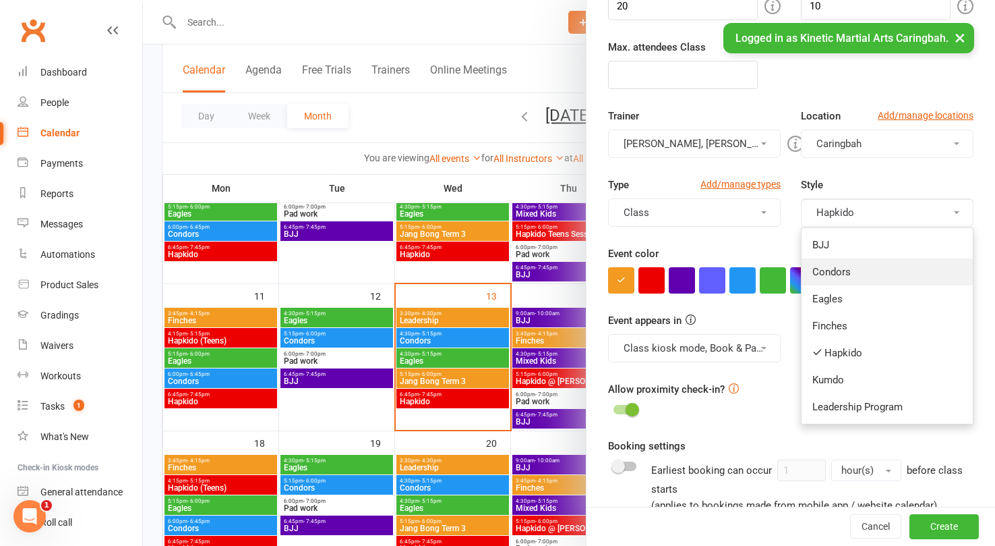
click at [850, 276] on link "Condors" at bounding box center [887, 271] width 171 height 27
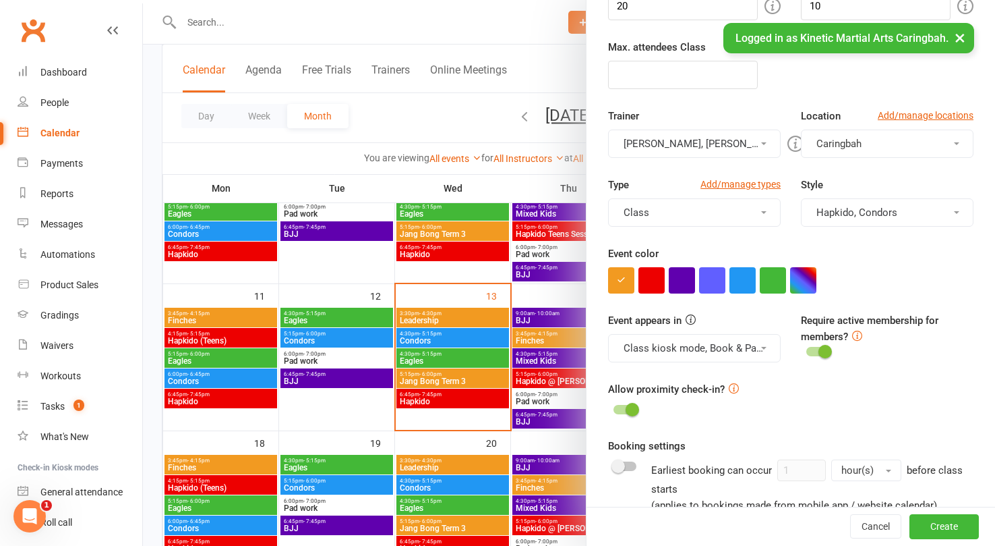
click at [879, 218] on button "Hapkido, Condors" at bounding box center [887, 212] width 173 height 28
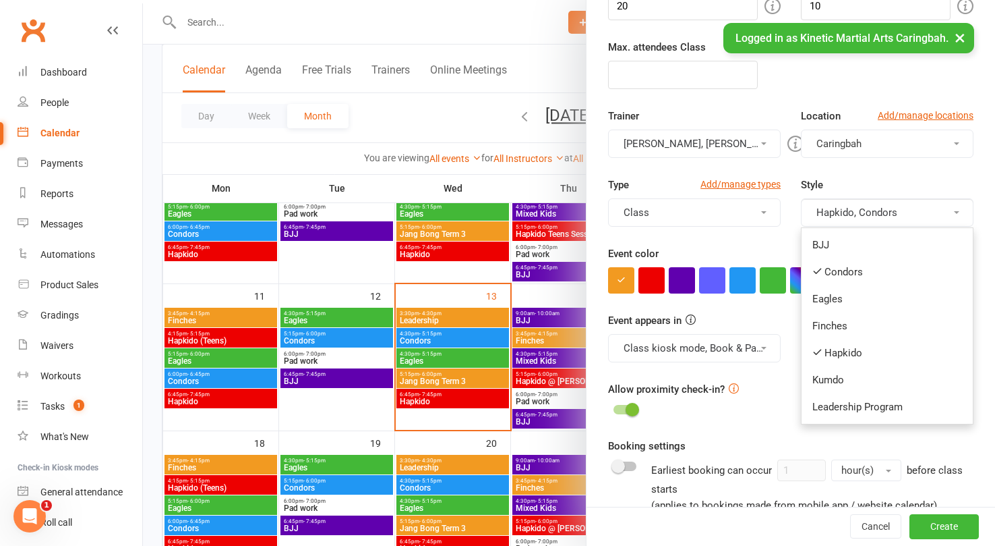
click at [759, 409] on div "Allow proximity check-in?" at bounding box center [791, 400] width 366 height 38
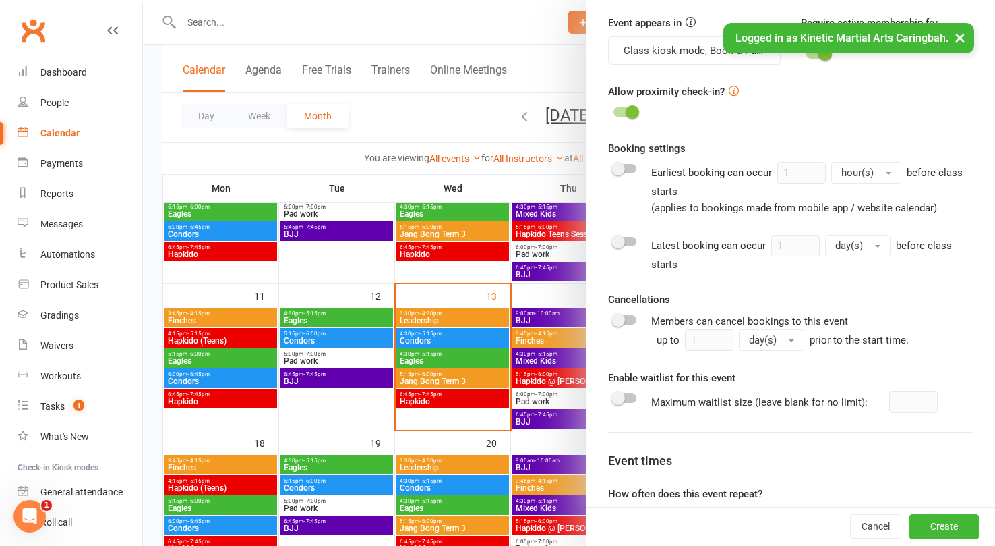
scroll to position [654, 0]
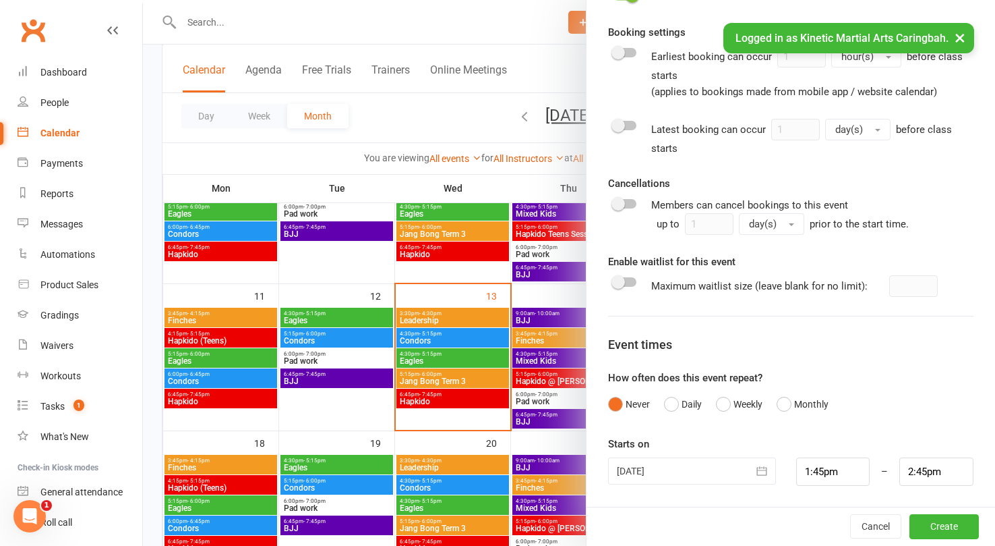
click at [759, 472] on icon "button" at bounding box center [761, 470] width 13 height 13
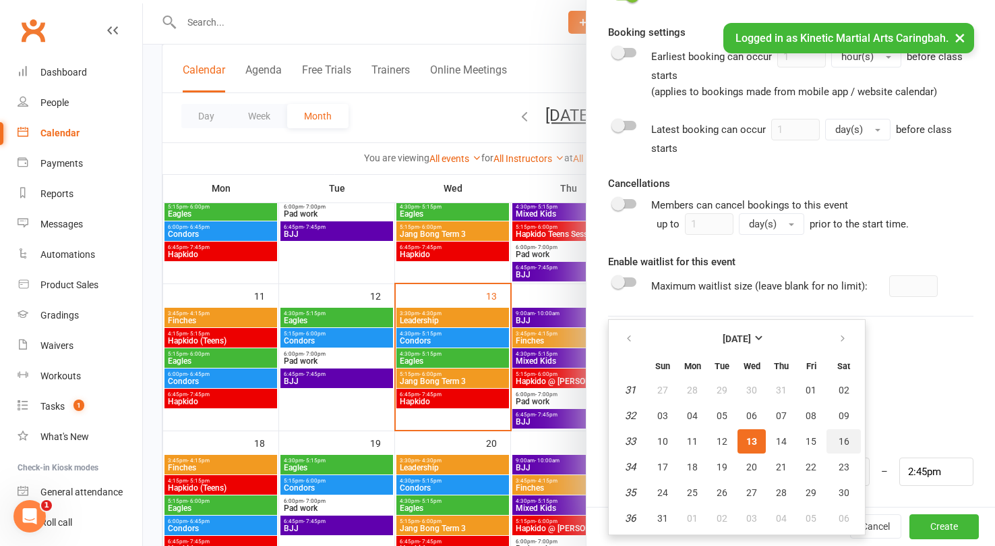
click at [843, 442] on span "16" at bounding box center [844, 441] width 11 height 11
type input "[DATE]"
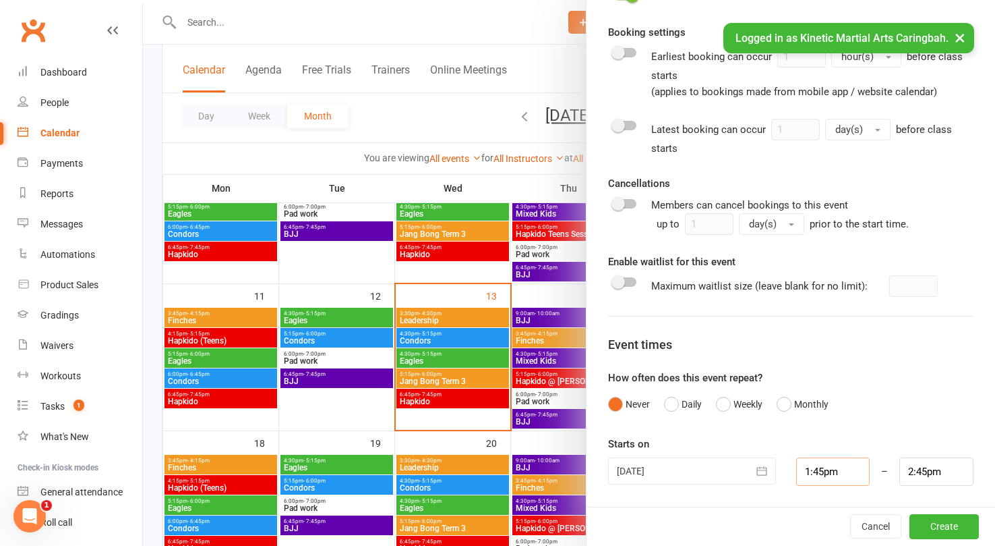
click at [828, 472] on input "1:45pm" at bounding box center [833, 471] width 74 height 28
type input "2:00pm"
click at [825, 405] on li "2:00pm" at bounding box center [829, 407] width 65 height 20
click at [915, 470] on input "3:00pm" at bounding box center [937, 471] width 74 height 28
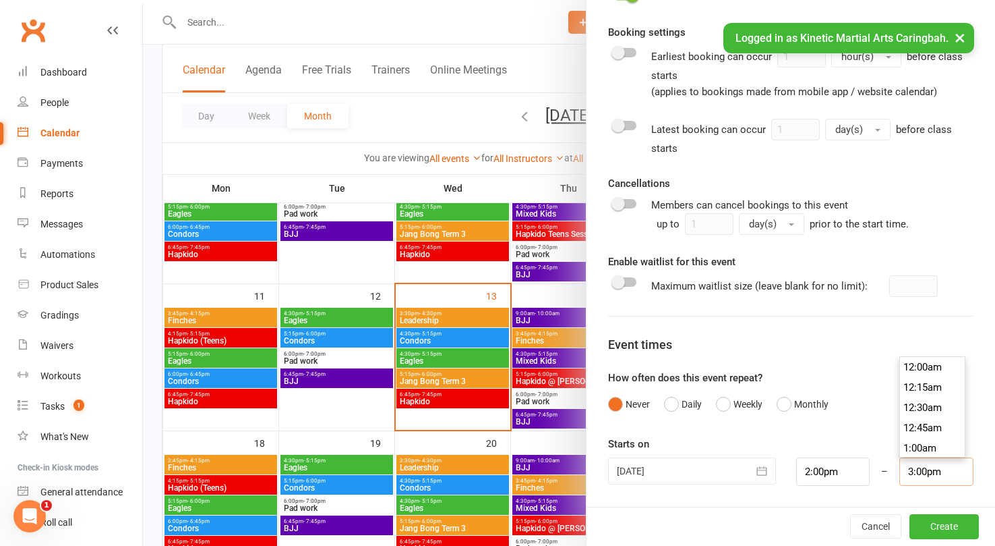
scroll to position [1194, 0]
type input "3:30pm"
click at [921, 422] on li "3:30pm" at bounding box center [932, 427] width 65 height 20
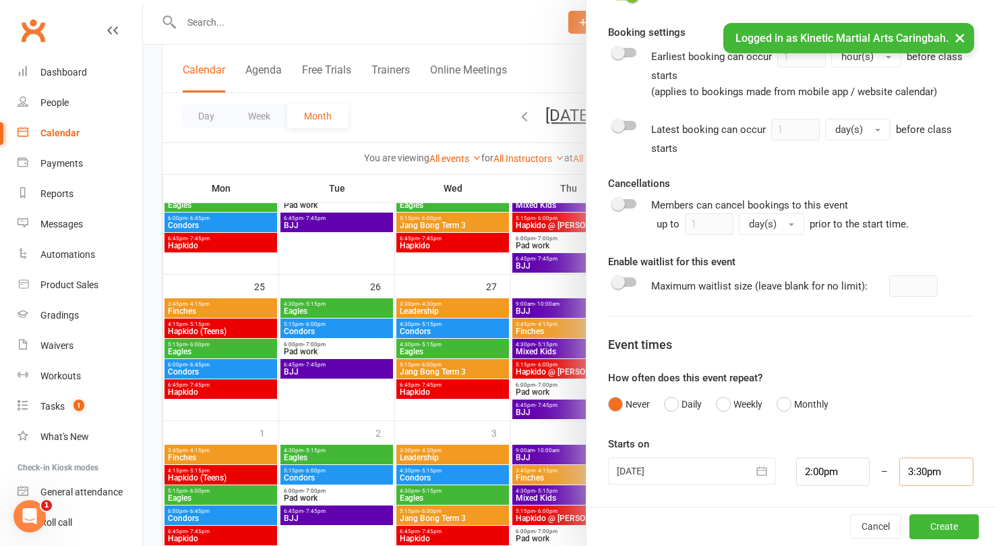
scroll to position [688, 0]
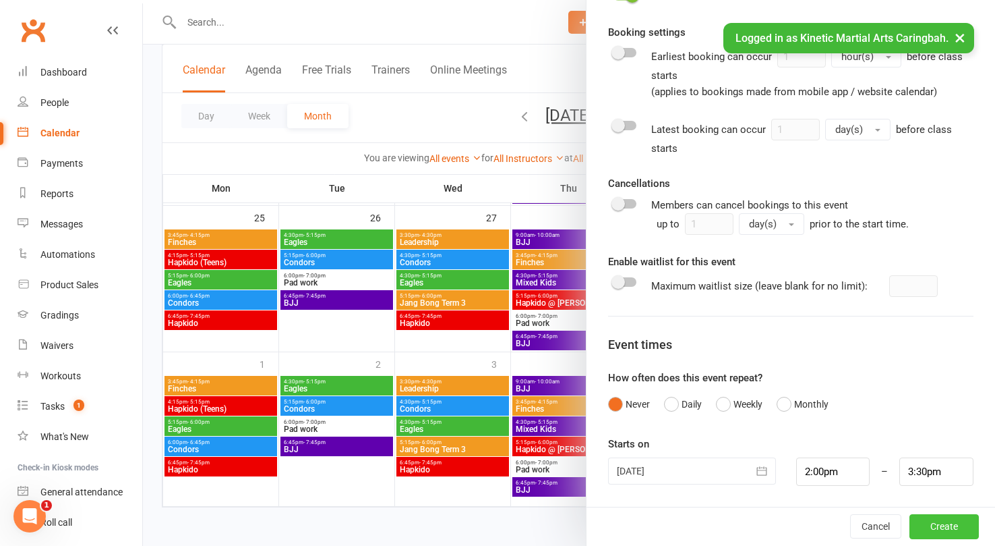
click at [951, 521] on button "Create" at bounding box center [944, 527] width 69 height 24
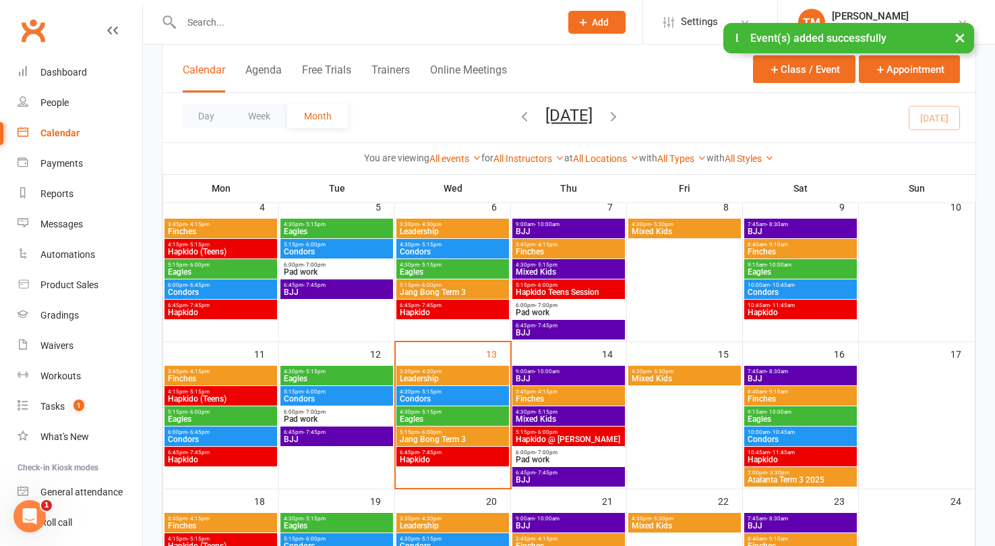
scroll to position [268, 0]
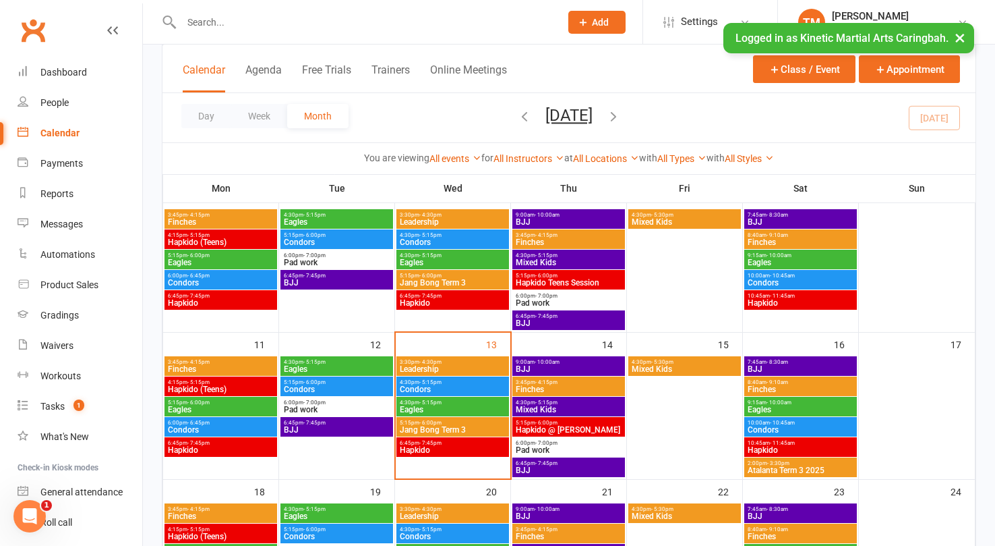
click at [225, 13] on input "text" at bounding box center [364, 22] width 374 height 19
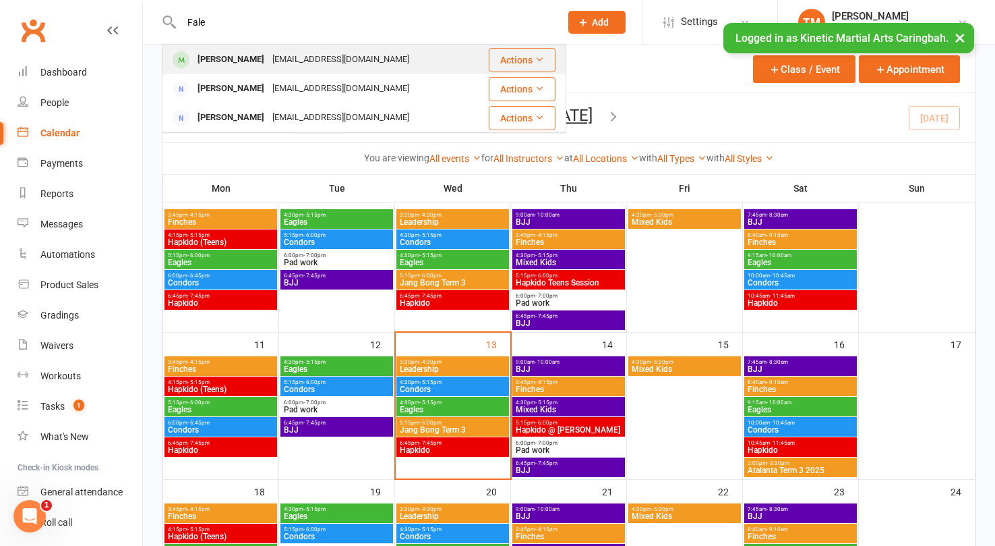
type input "Fale"
click at [208, 57] on div "[PERSON_NAME]" at bounding box center [231, 60] width 75 height 20
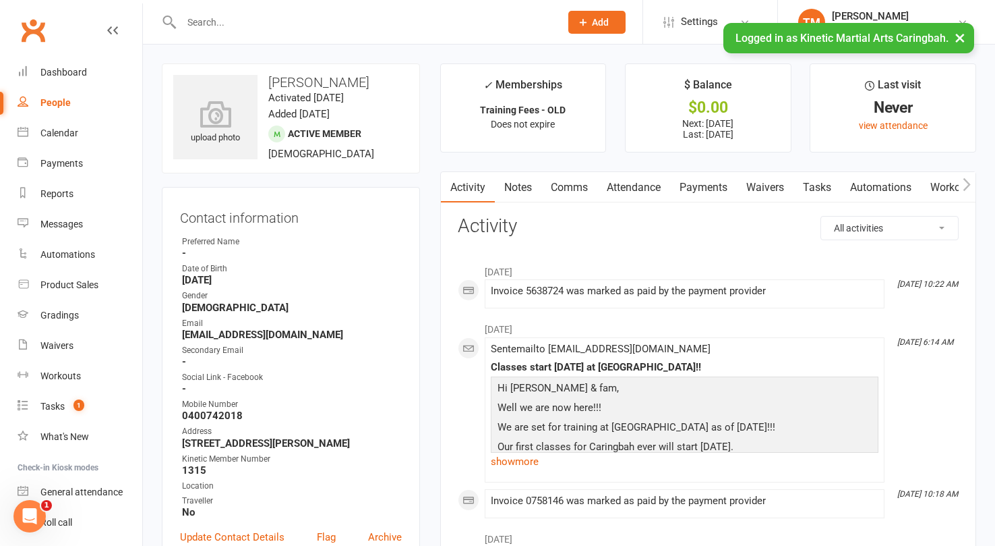
click at [698, 193] on link "Payments" at bounding box center [703, 187] width 67 height 31
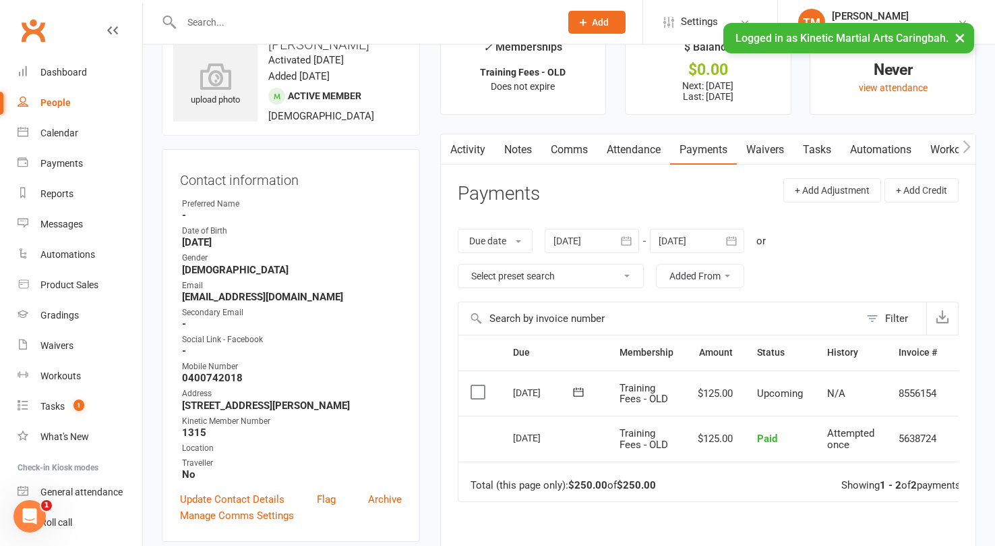
scroll to position [42, 0]
